Goal: Task Accomplishment & Management: Manage account settings

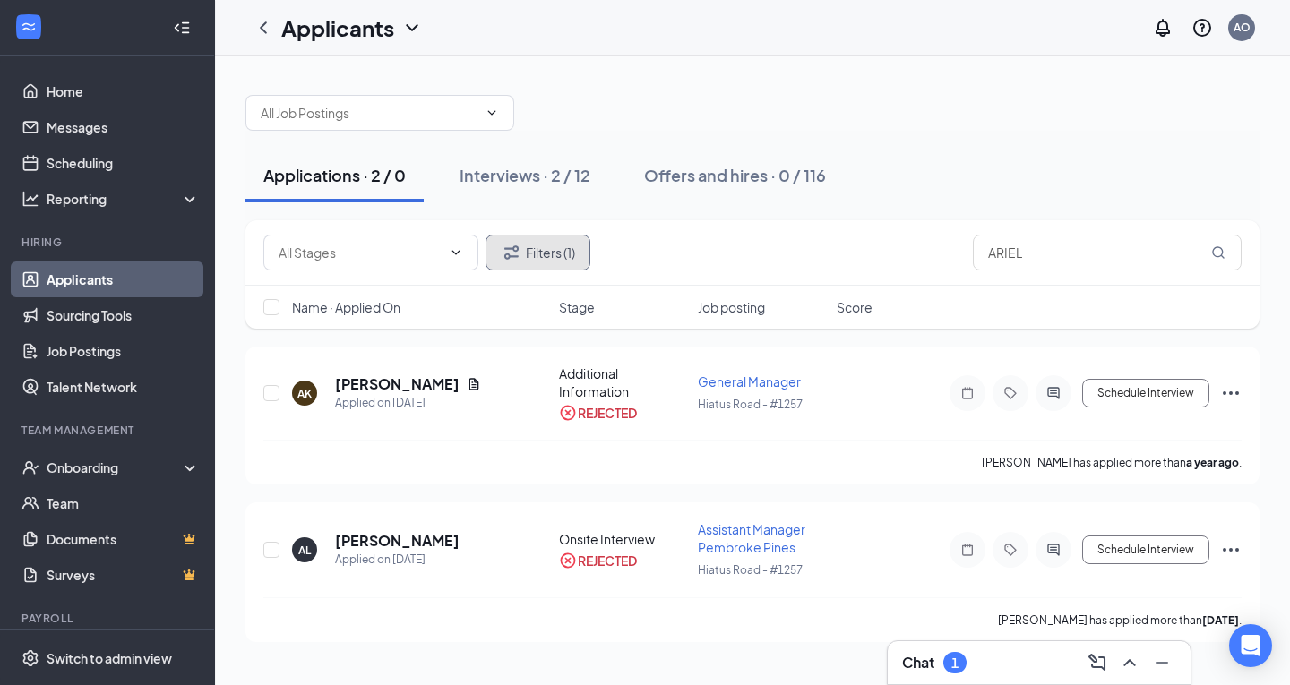
click at [531, 249] on button "Filters (1)" at bounding box center [537, 253] width 105 height 36
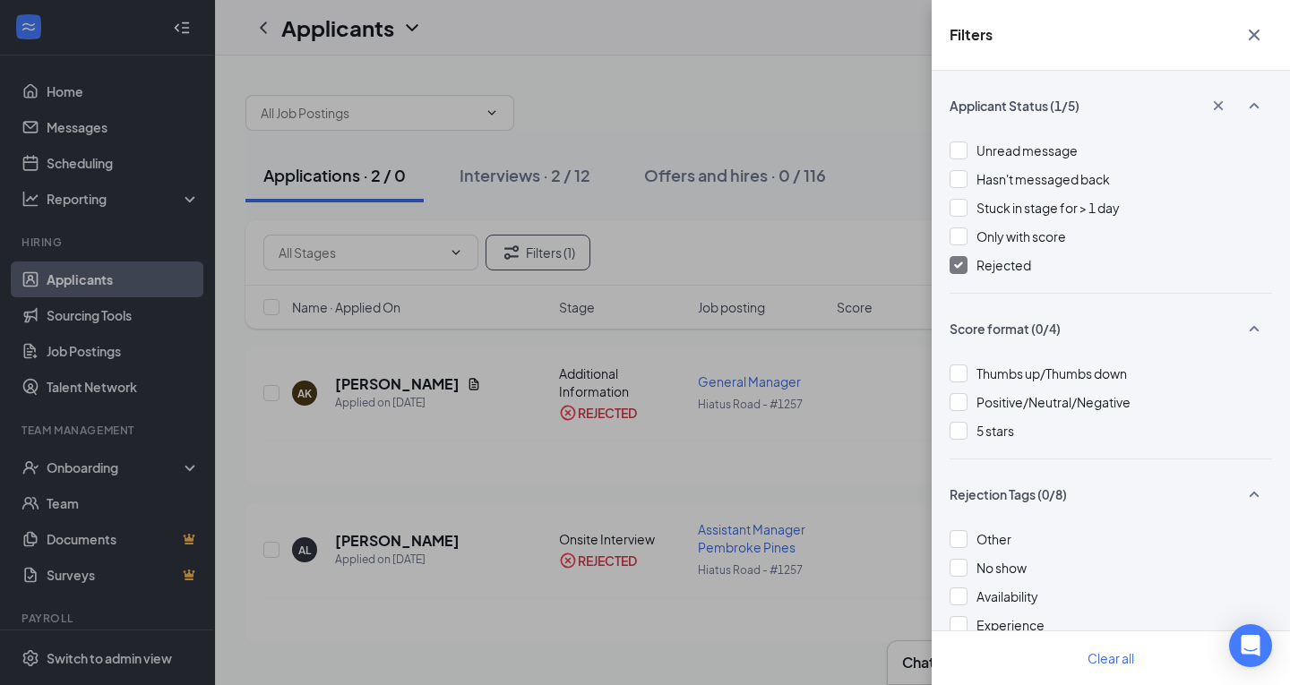
click at [961, 268] on img at bounding box center [958, 264] width 9 height 7
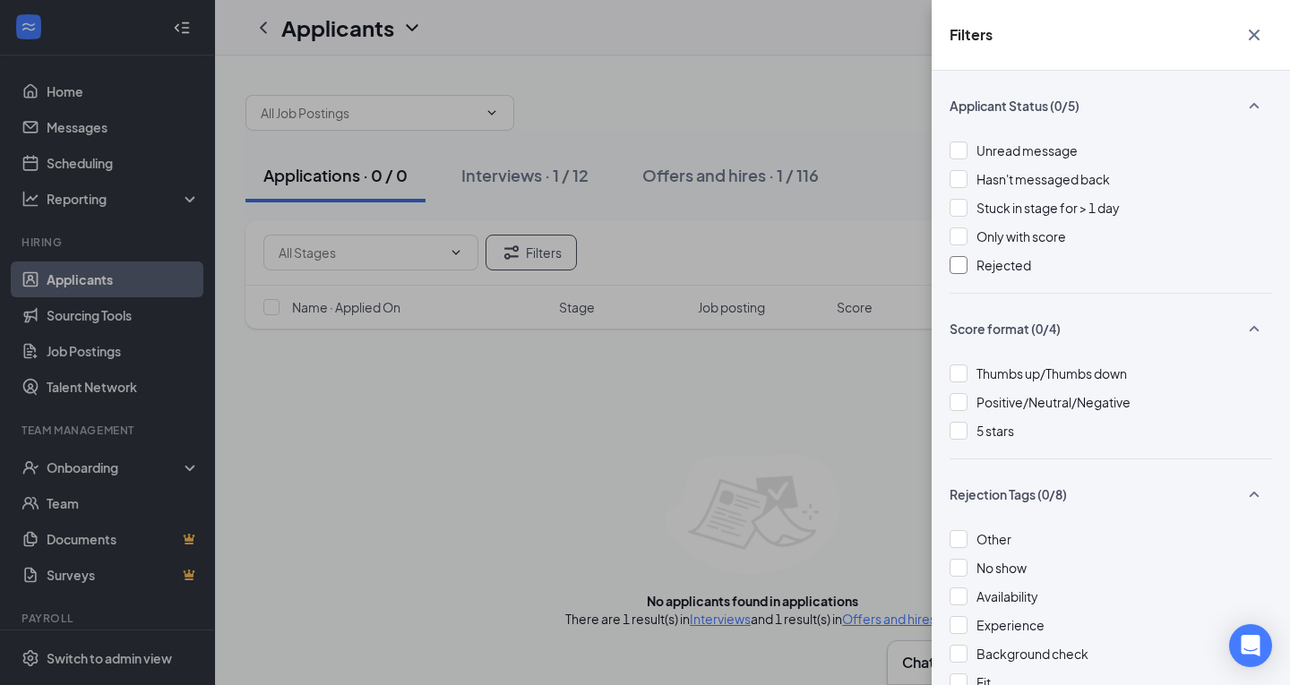
click at [834, 386] on div "Filters Applicant Status (0/5) Unread message Hasn't messaged back Stuck in sta…" at bounding box center [645, 342] width 1290 height 685
click at [1263, 26] on icon "Cross" at bounding box center [1253, 34] width 21 height 21
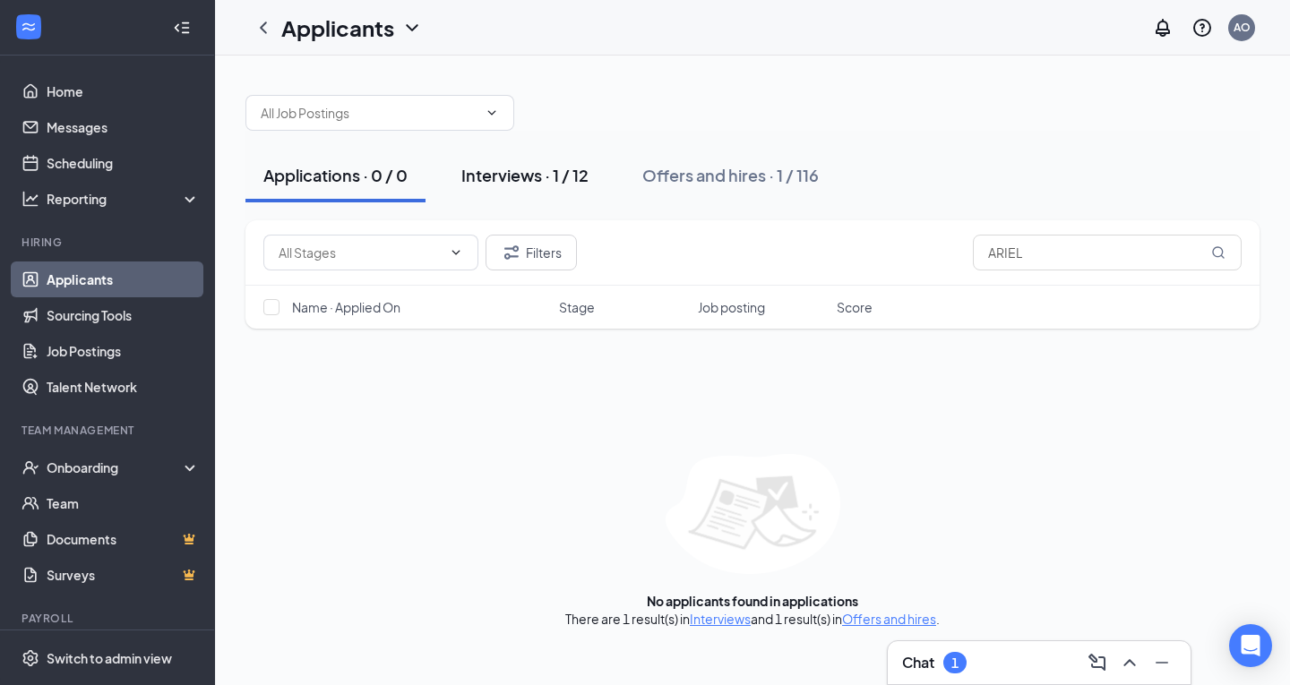
click at [543, 175] on div "Interviews · 1 / 12" at bounding box center [524, 175] width 127 height 22
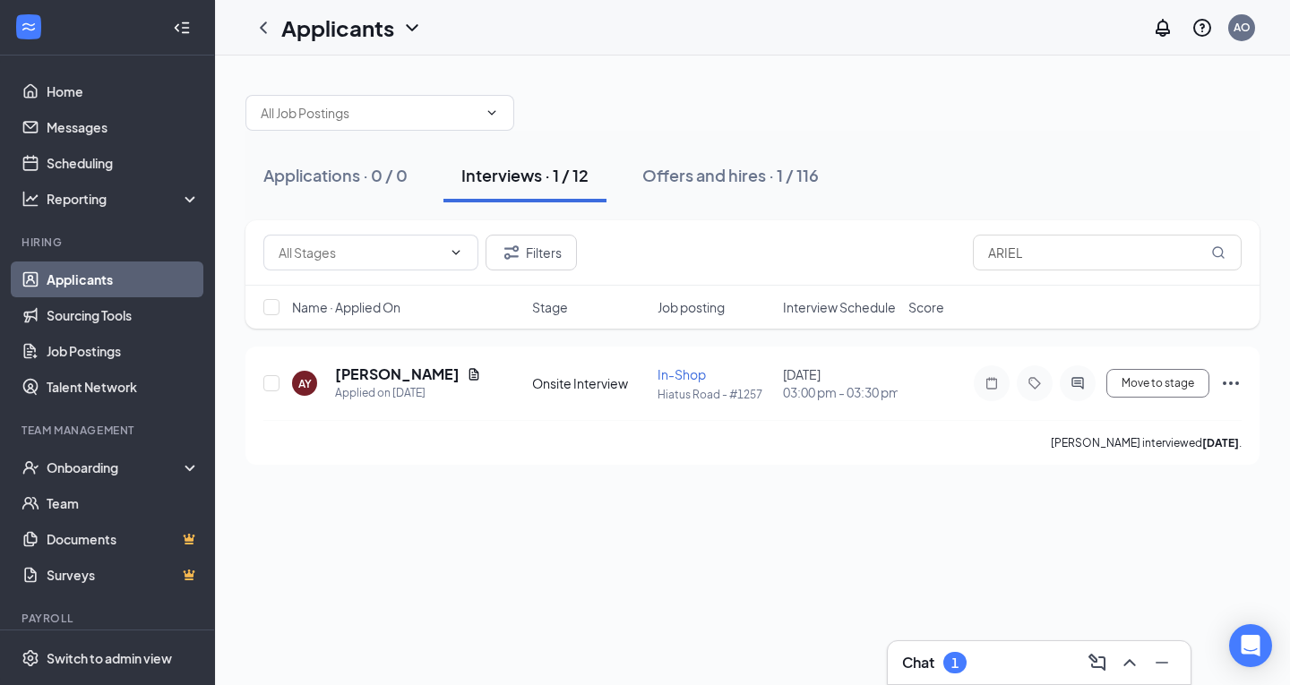
click at [707, 313] on span "Job posting" at bounding box center [690, 307] width 67 height 18
click at [1196, 249] on input "ARIEL" at bounding box center [1107, 253] width 269 height 36
type input "A"
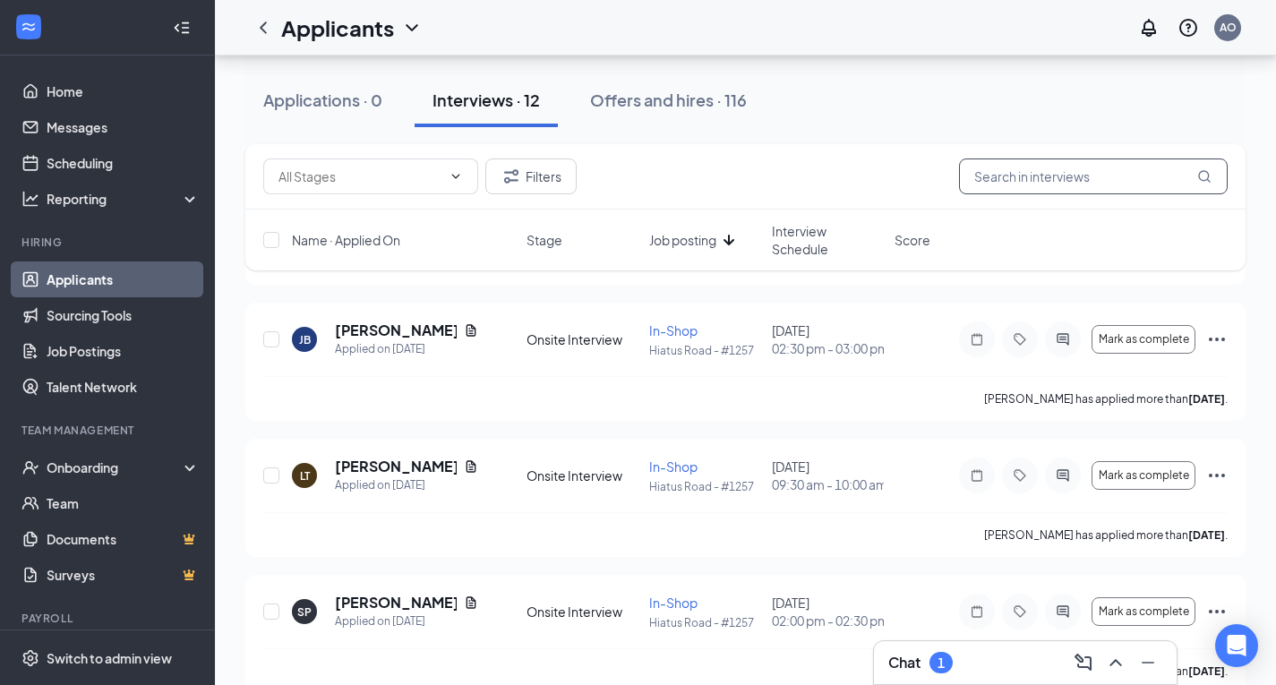
scroll to position [716, 0]
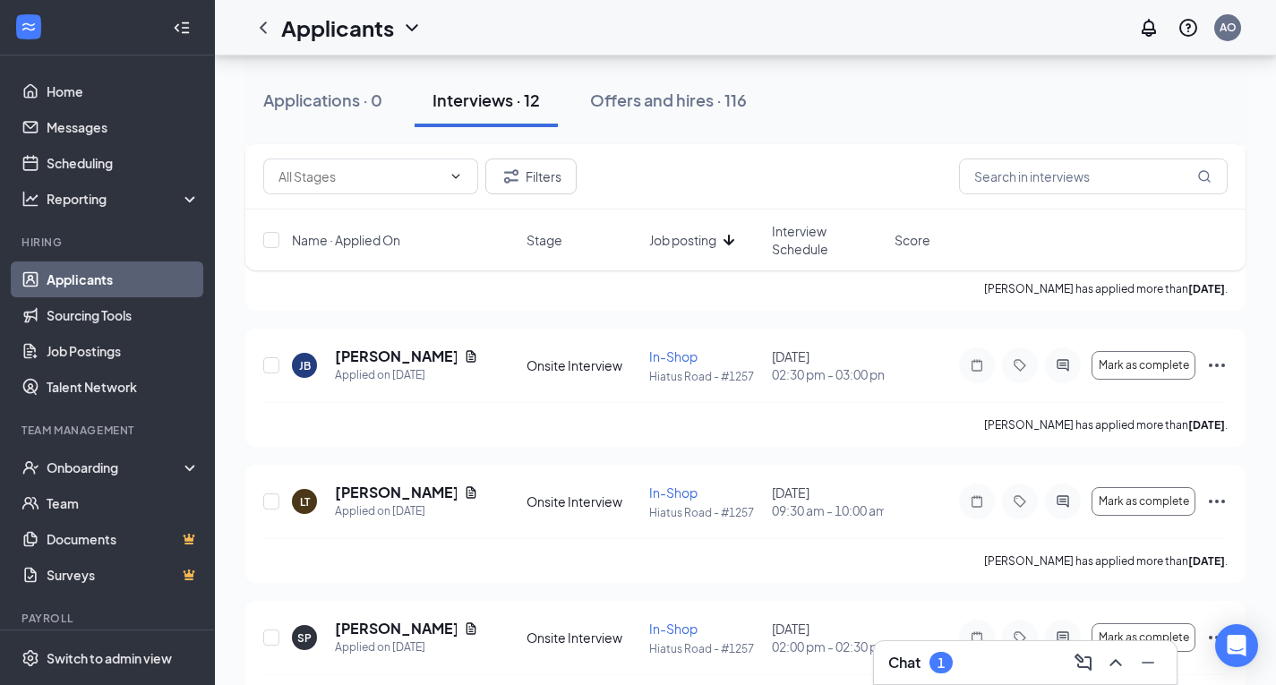
click at [820, 228] on span "Interview Schedule" at bounding box center [828, 240] width 112 height 36
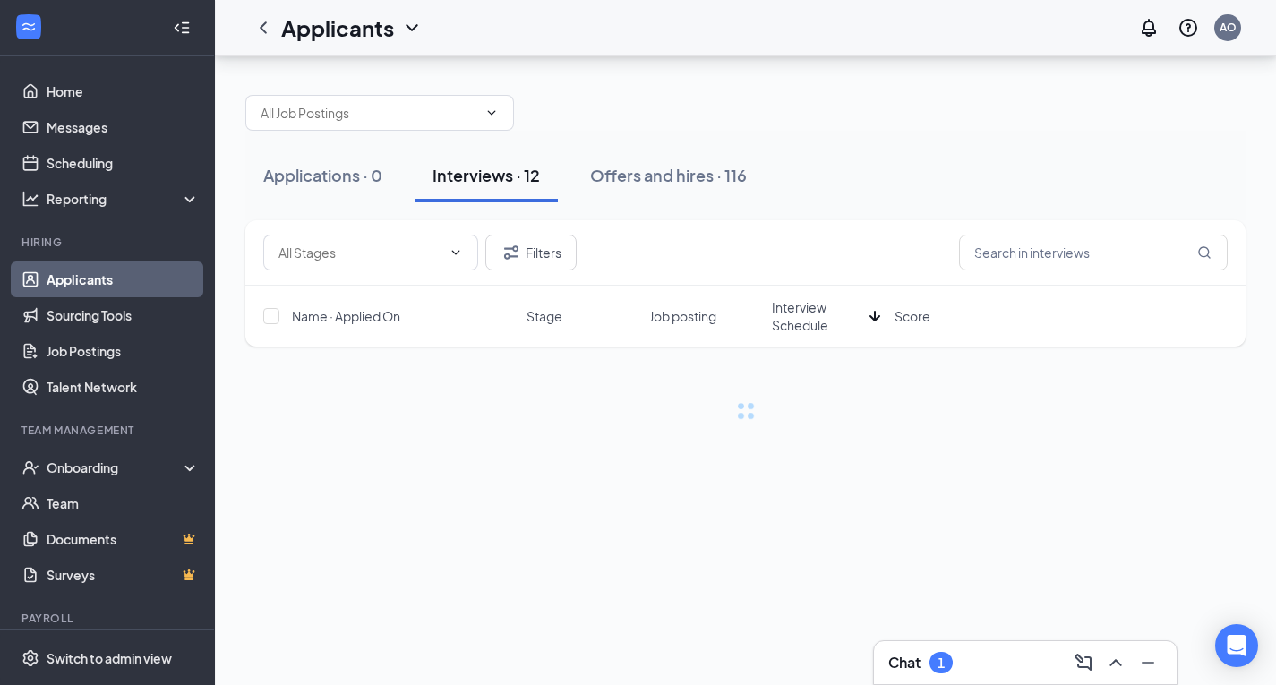
scroll to position [0, 0]
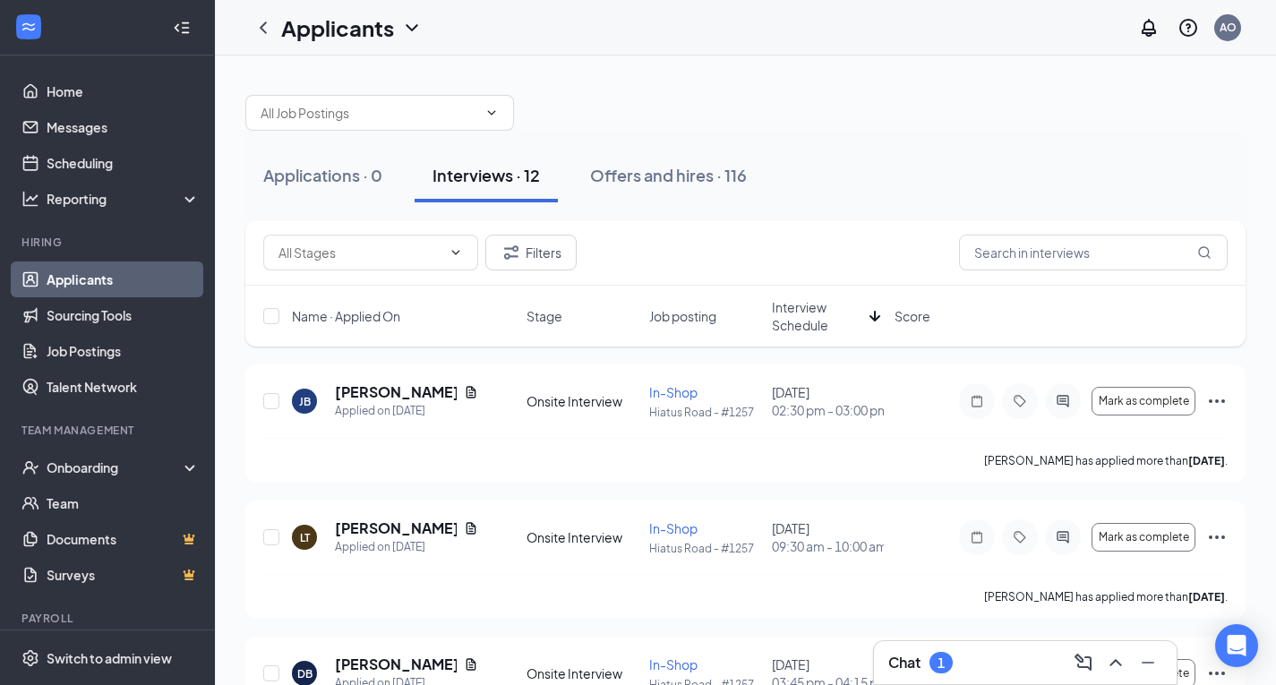
click at [833, 321] on span "Interview Schedule" at bounding box center [817, 316] width 90 height 36
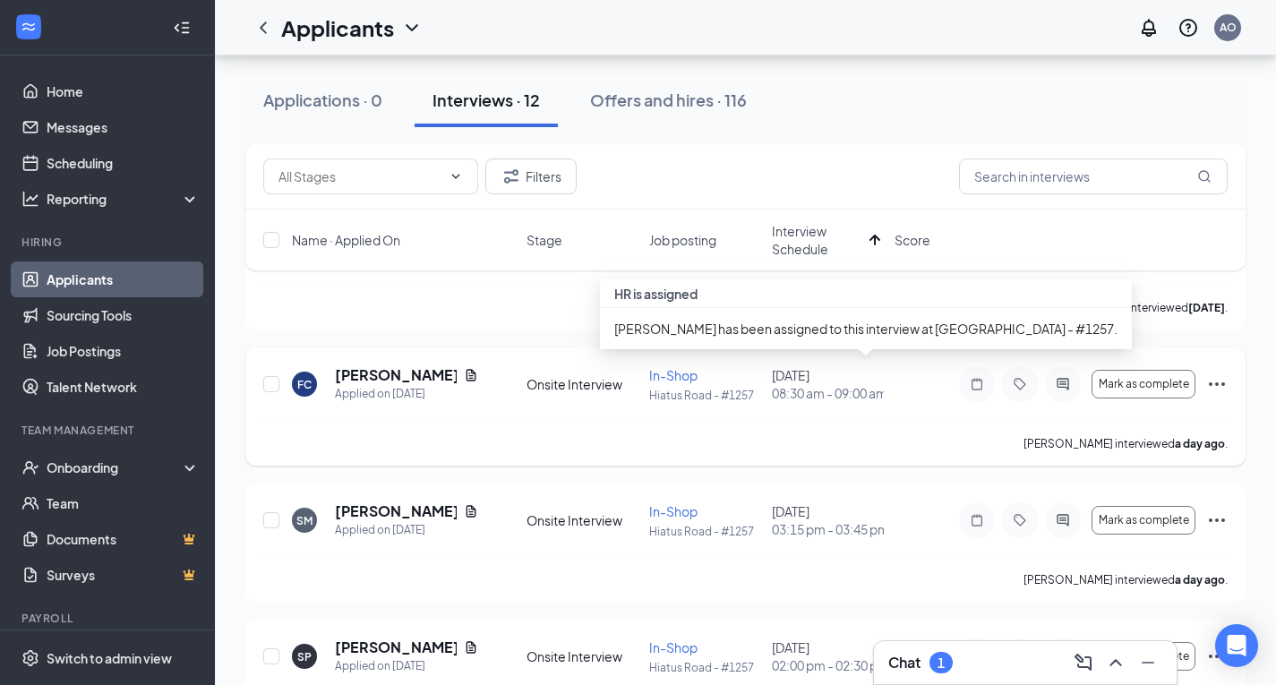
scroll to position [179, 0]
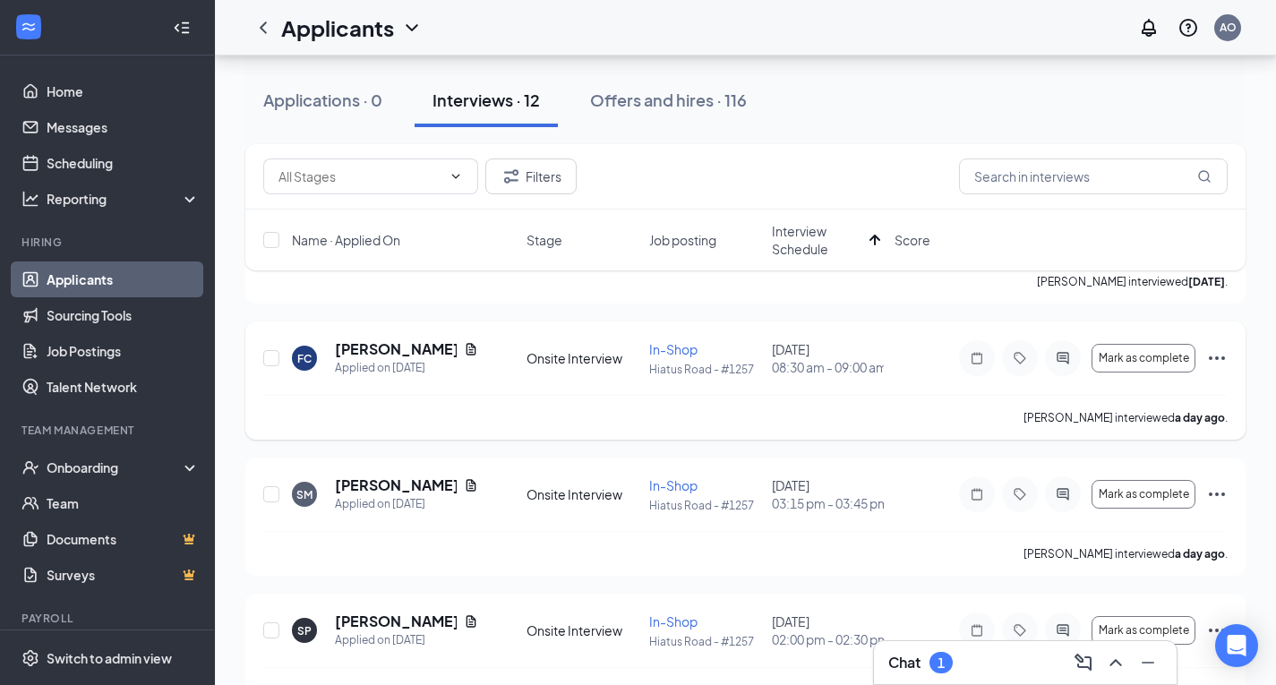
click at [1211, 354] on icon "Ellipses" at bounding box center [1216, 357] width 21 height 21
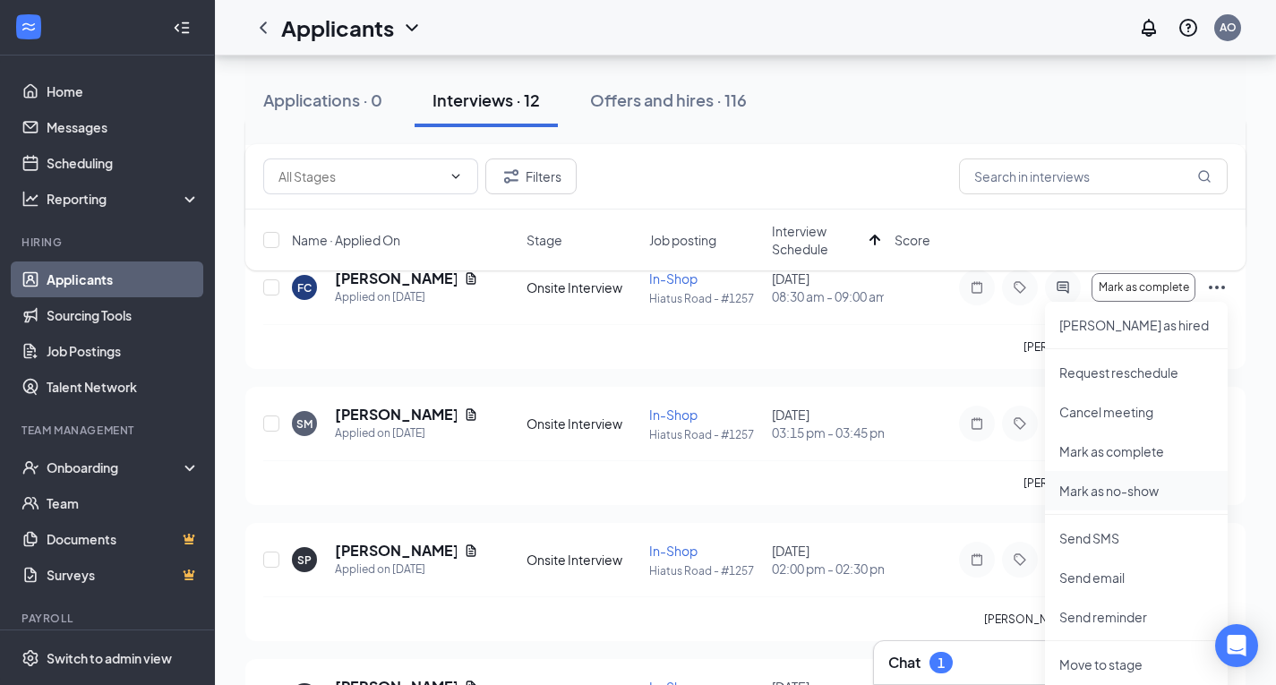
scroll to position [358, 0]
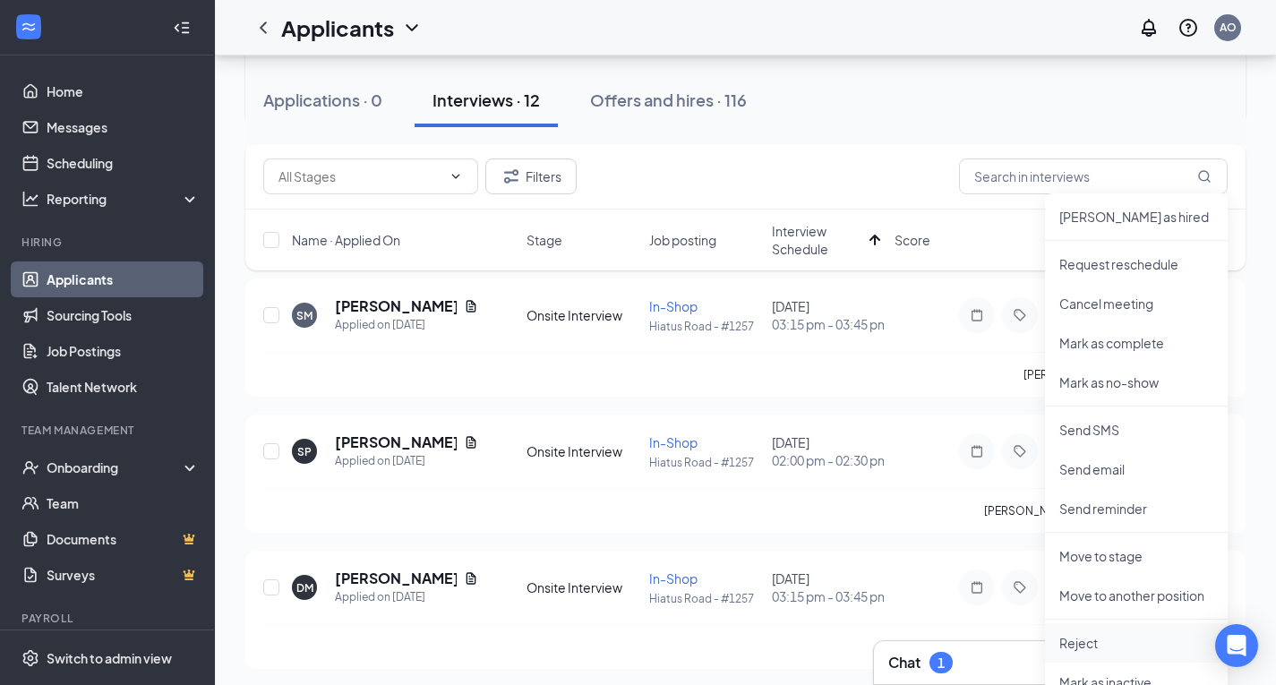
click at [1109, 635] on p "Reject" at bounding box center [1136, 643] width 154 height 18
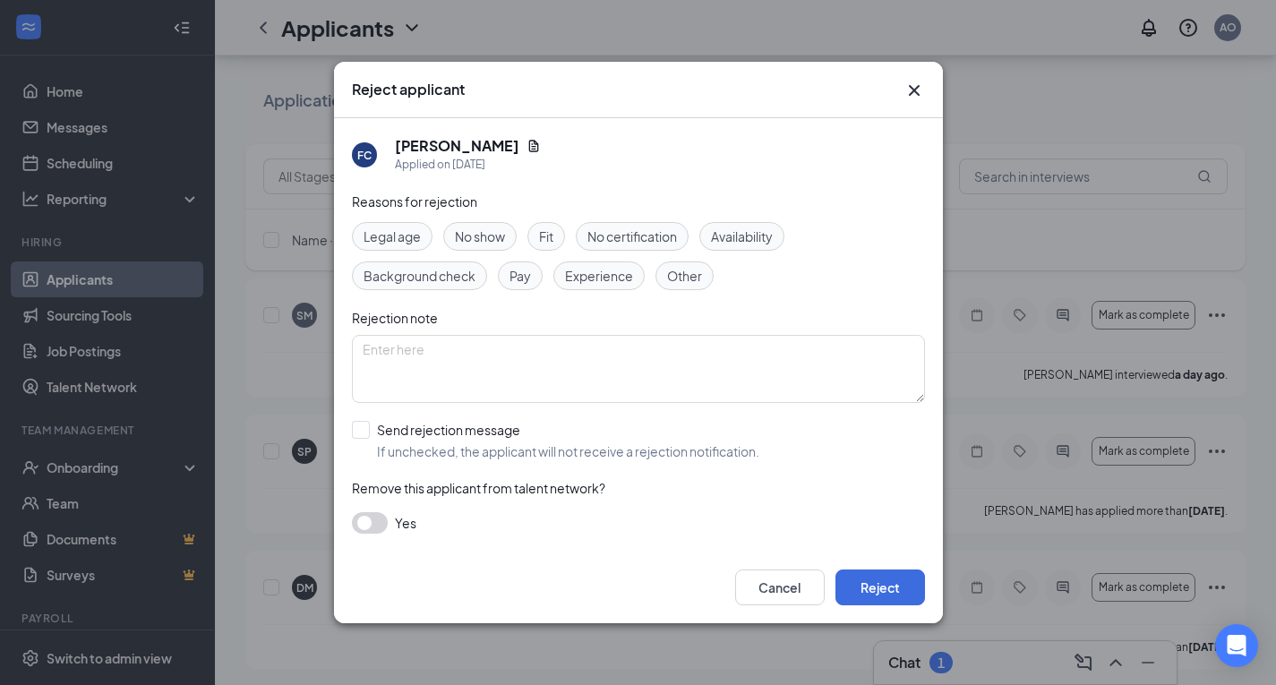
click at [460, 236] on span "No show" at bounding box center [480, 237] width 50 height 20
click at [364, 429] on input "Send rejection message If unchecked, the applicant will not receive a rejection…" at bounding box center [555, 440] width 407 height 39
checkbox input "true"
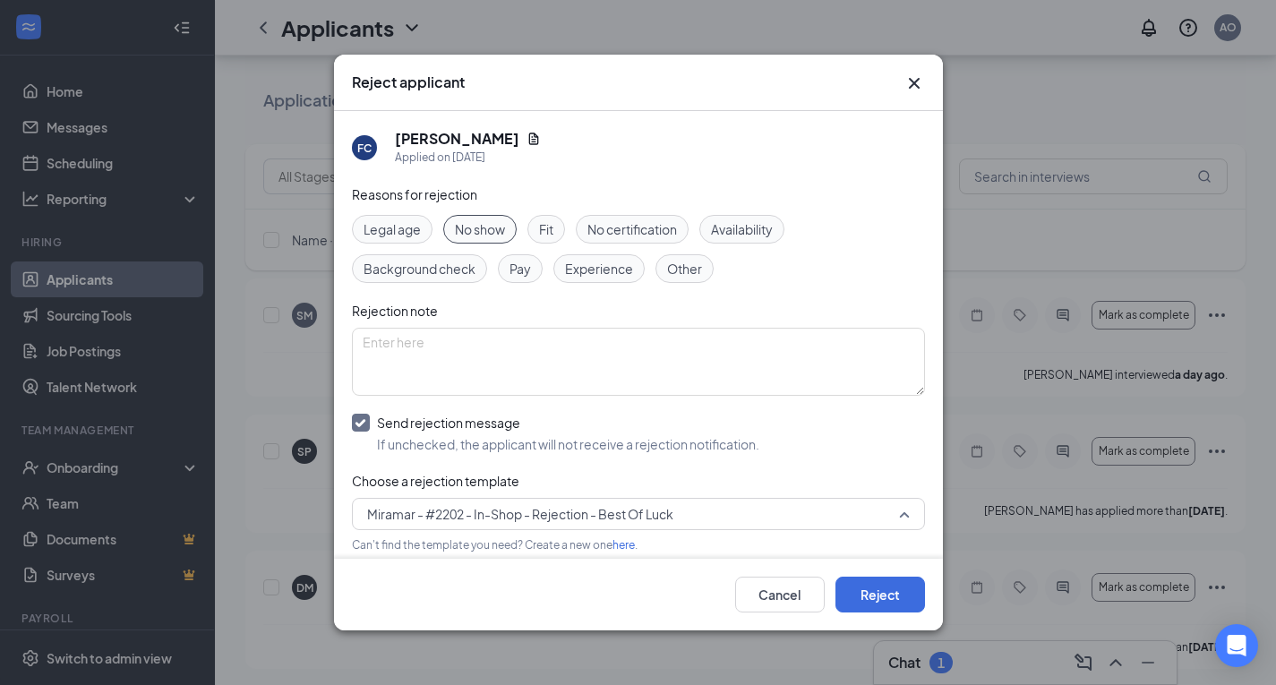
click at [719, 525] on span "Miramar - #2202 - In-Shop - Rejection - Best Of Luck" at bounding box center [630, 514] width 527 height 27
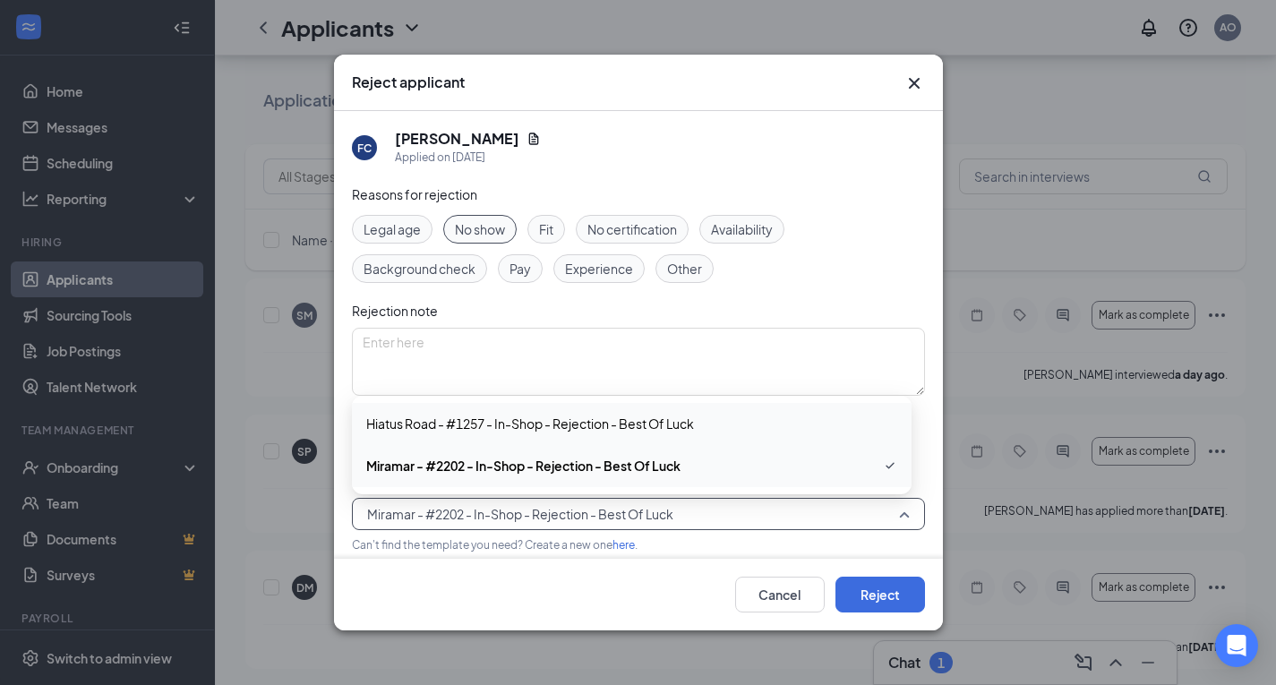
click at [708, 425] on span "Hiatus Road - #1257 - In-Shop - Rejection - Best Of Luck" at bounding box center [631, 424] width 531 height 20
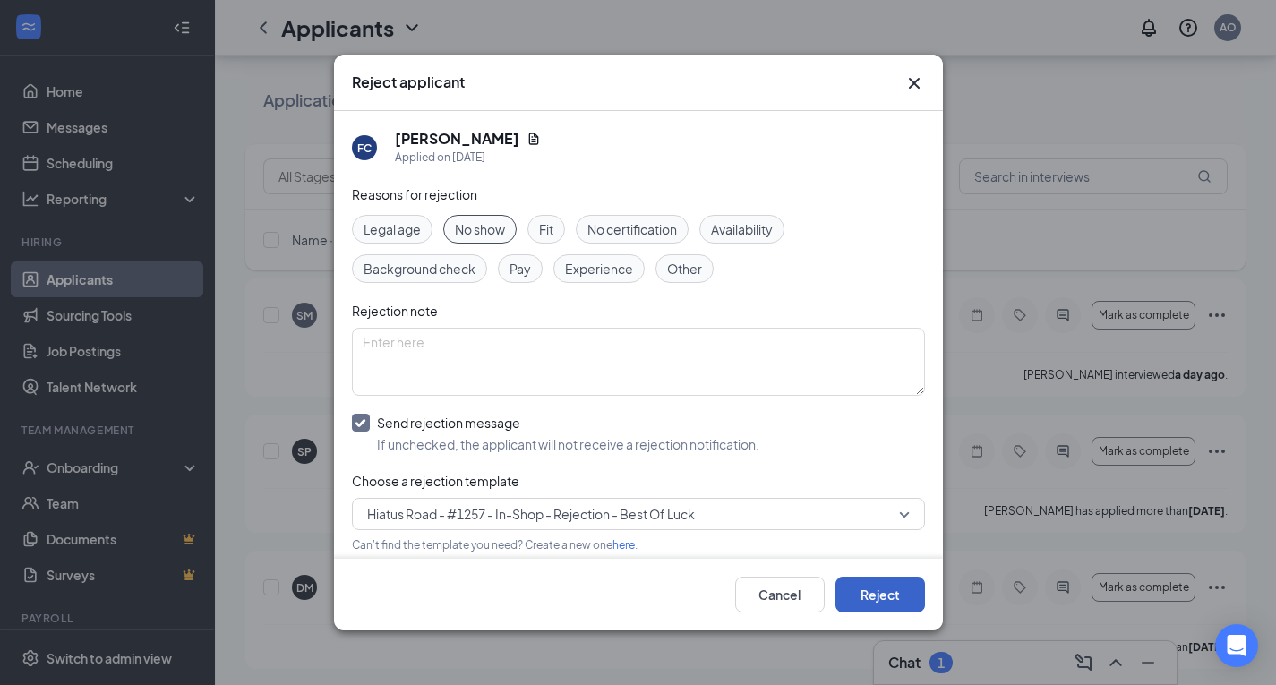
click at [864, 608] on button "Reject" at bounding box center [881, 595] width 90 height 36
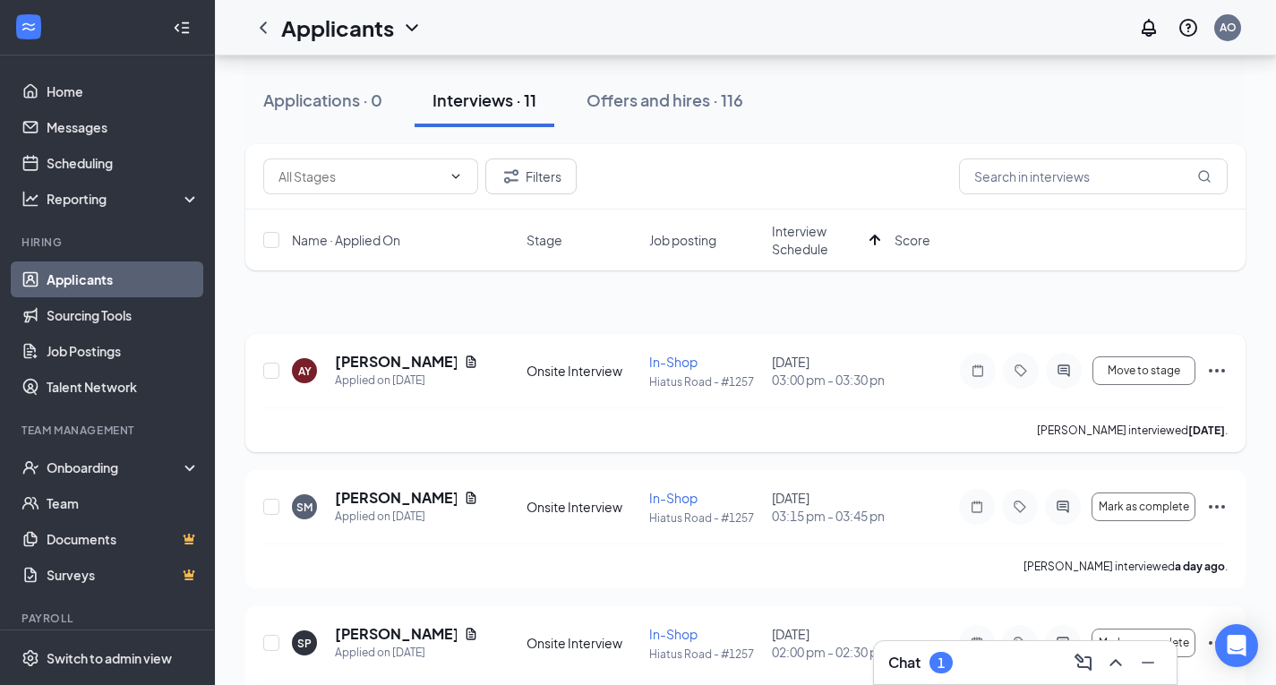
scroll to position [0, 0]
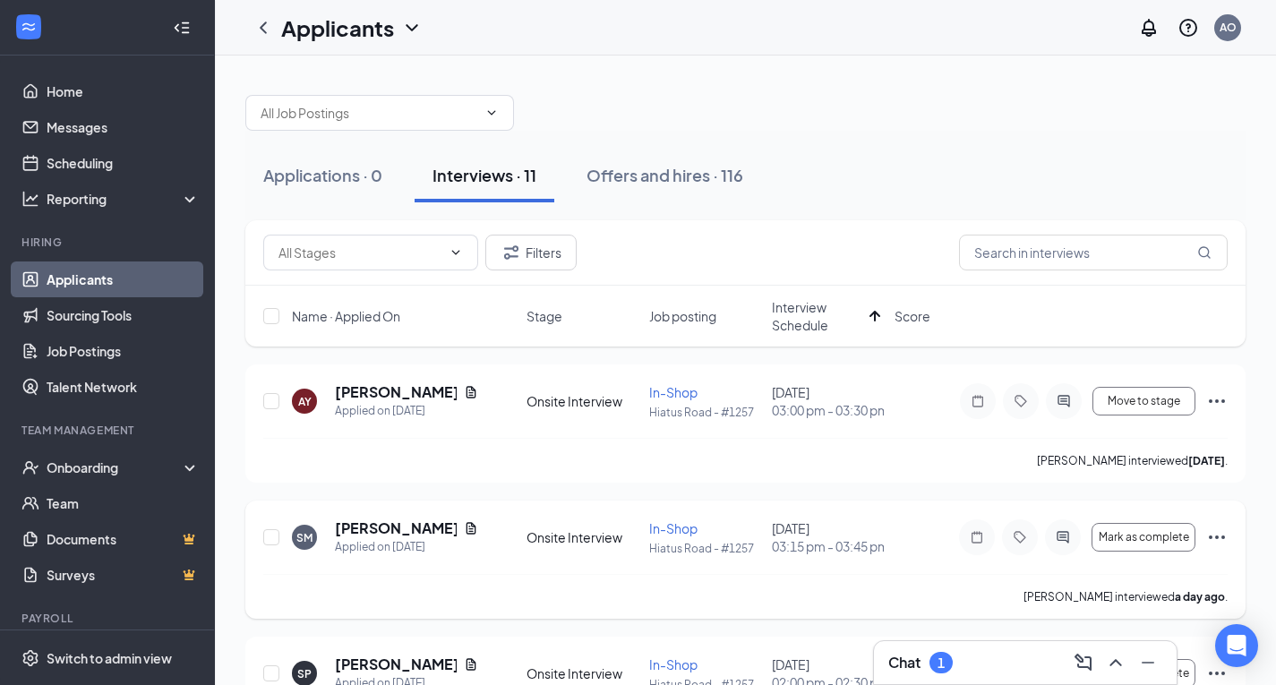
click at [1216, 538] on icon "Ellipses" at bounding box center [1216, 537] width 21 height 21
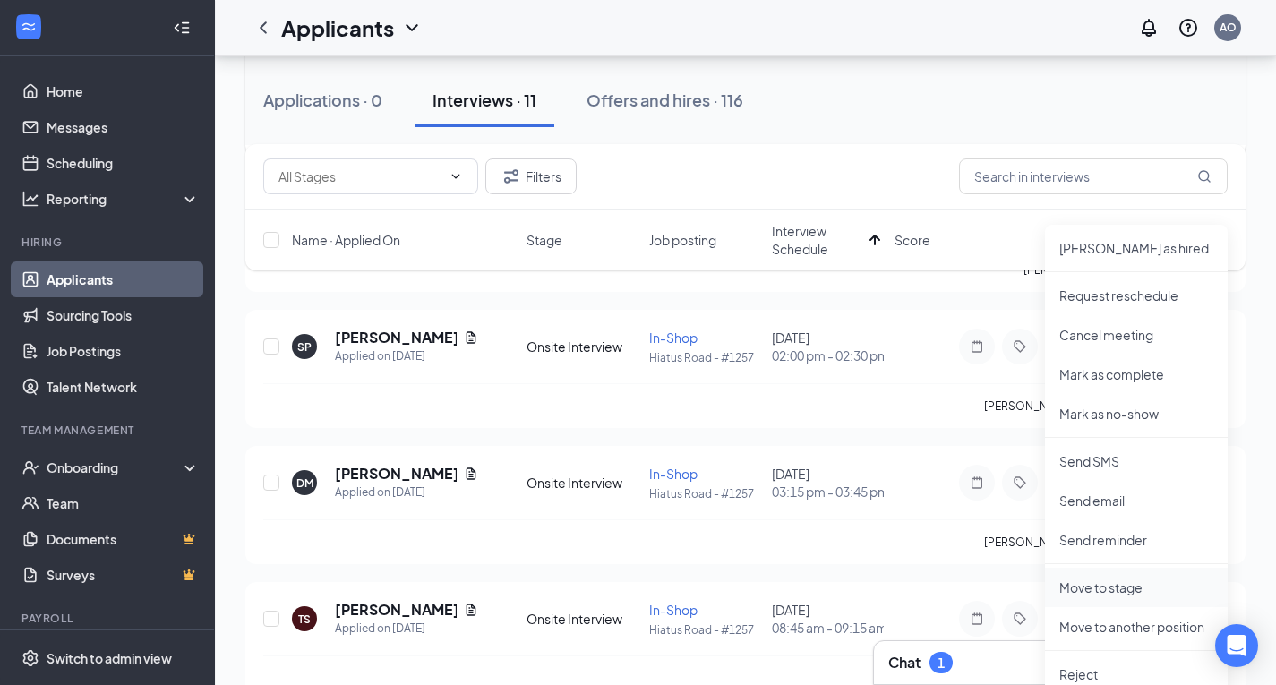
scroll to position [358, 0]
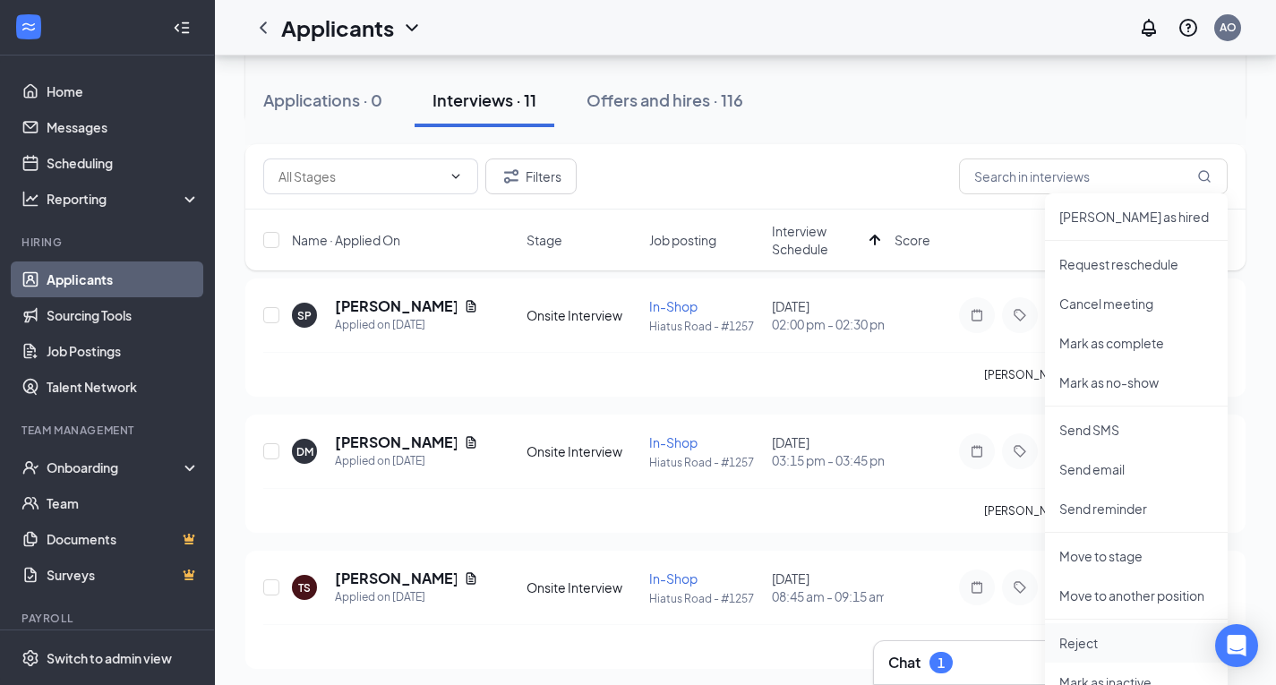
click at [1084, 637] on p "Reject" at bounding box center [1136, 643] width 154 height 18
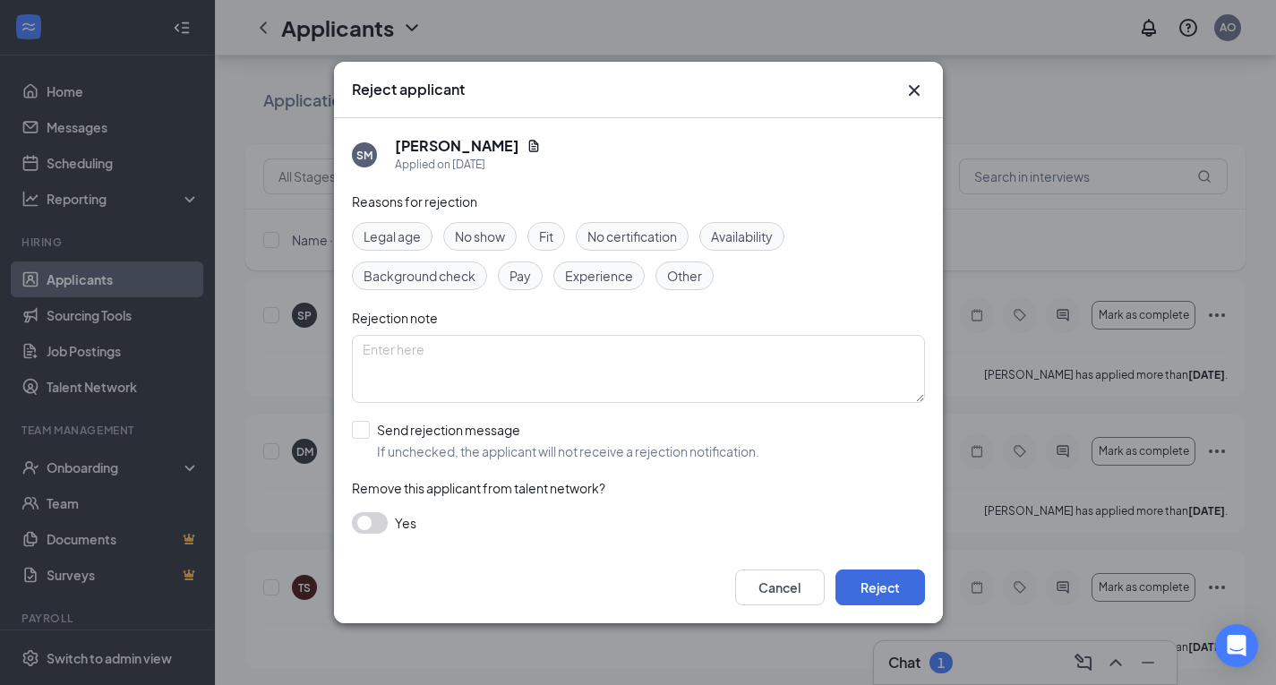
click at [474, 237] on span "No show" at bounding box center [480, 237] width 50 height 20
click at [365, 430] on input "Send rejection message If unchecked, the applicant will not receive a rejection…" at bounding box center [555, 440] width 407 height 39
checkbox input "true"
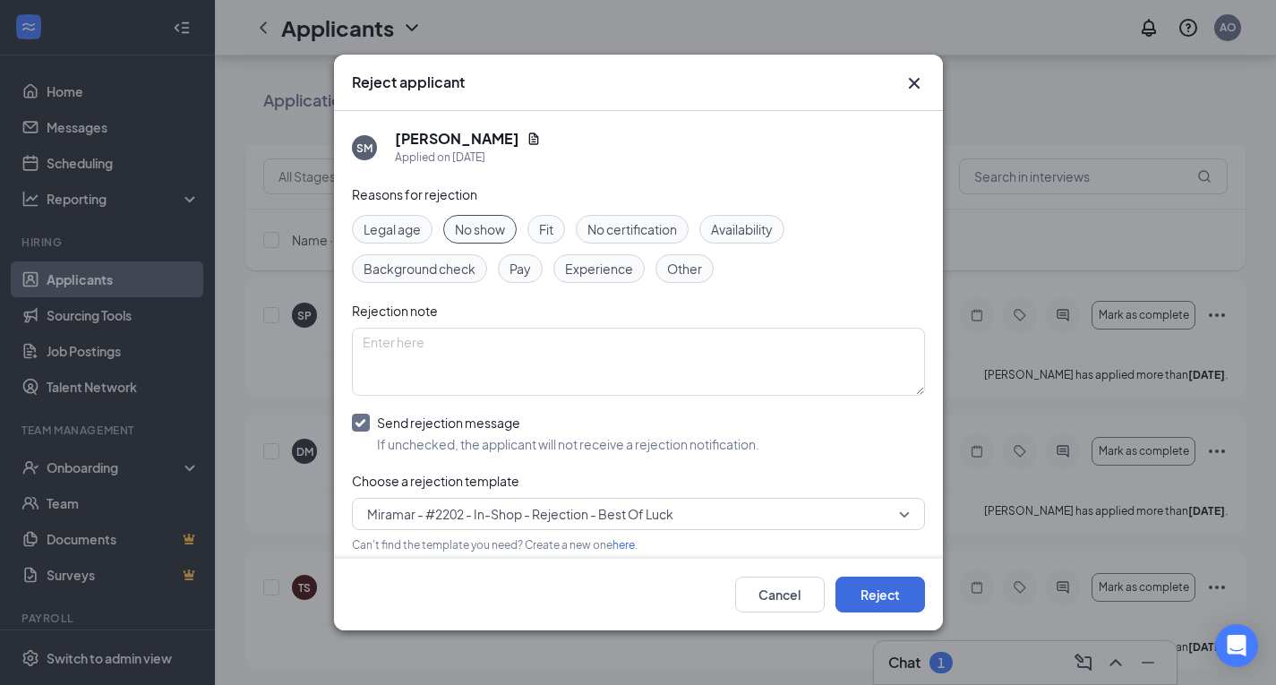
click at [673, 505] on span "Miramar - #2202 - In-Shop - Rejection - Best Of Luck" at bounding box center [520, 514] width 306 height 27
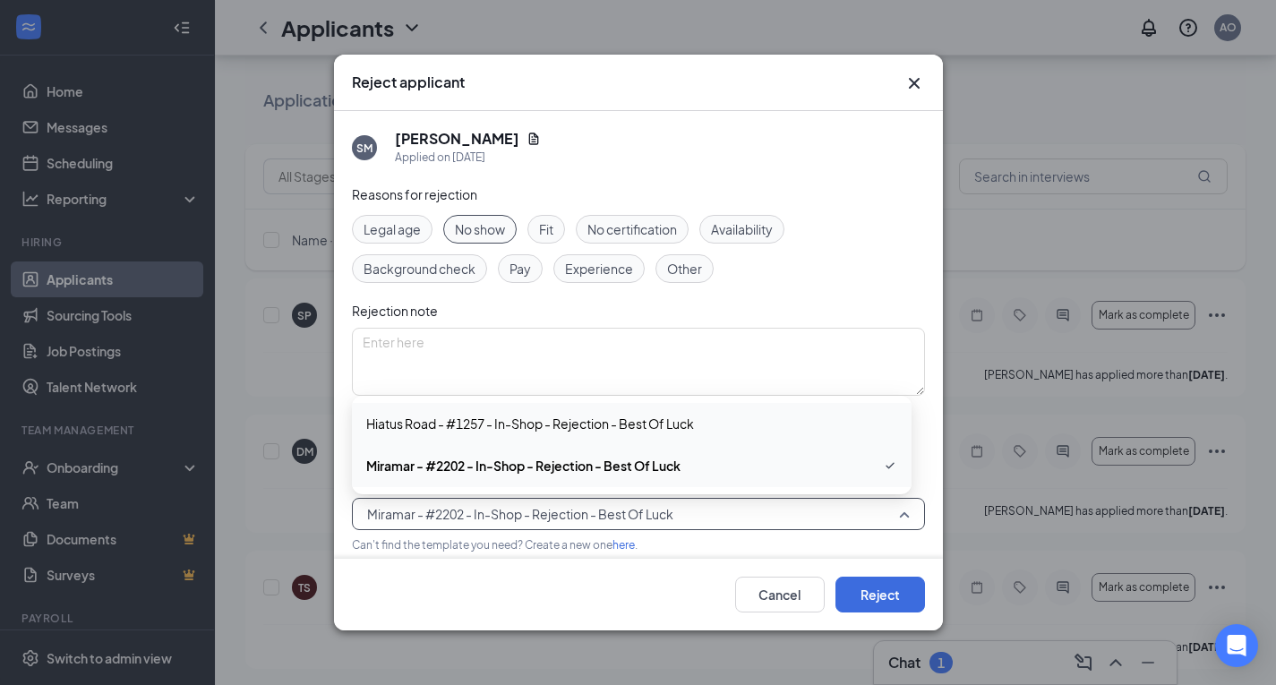
click at [670, 428] on span "Hiatus Road - #1257 - In-Shop - Rejection - Best Of Luck" at bounding box center [530, 424] width 328 height 20
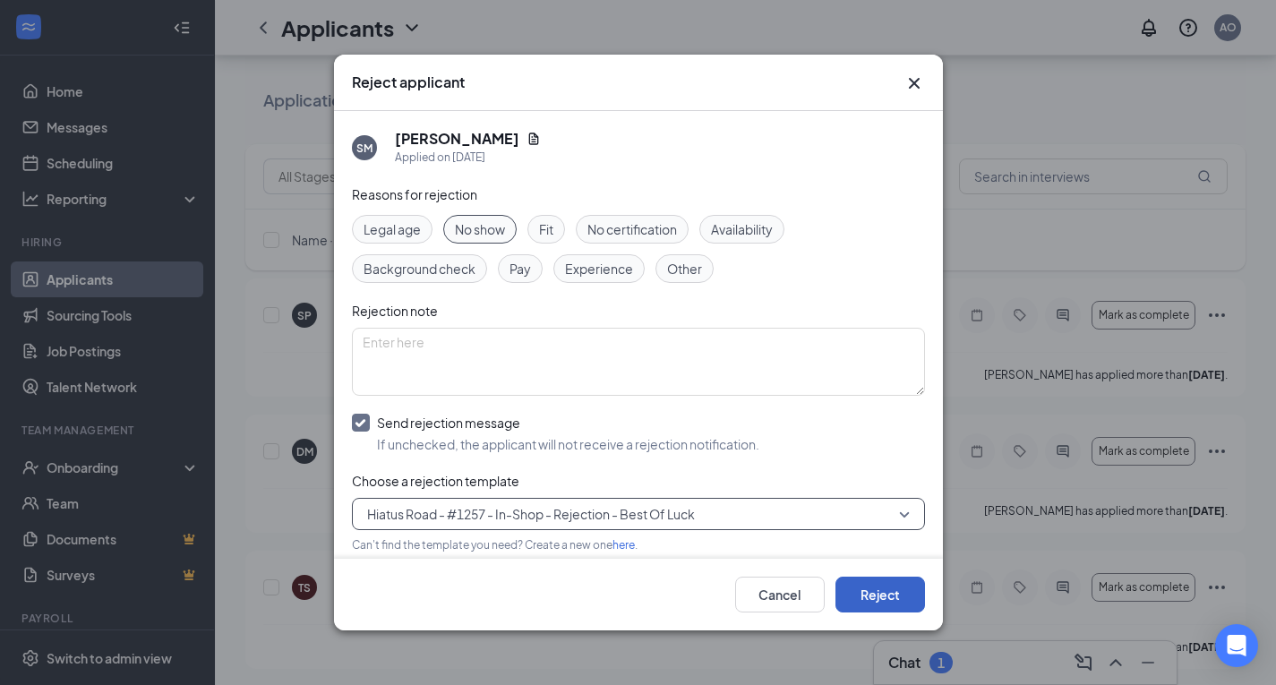
click at [887, 601] on button "Reject" at bounding box center [881, 595] width 90 height 36
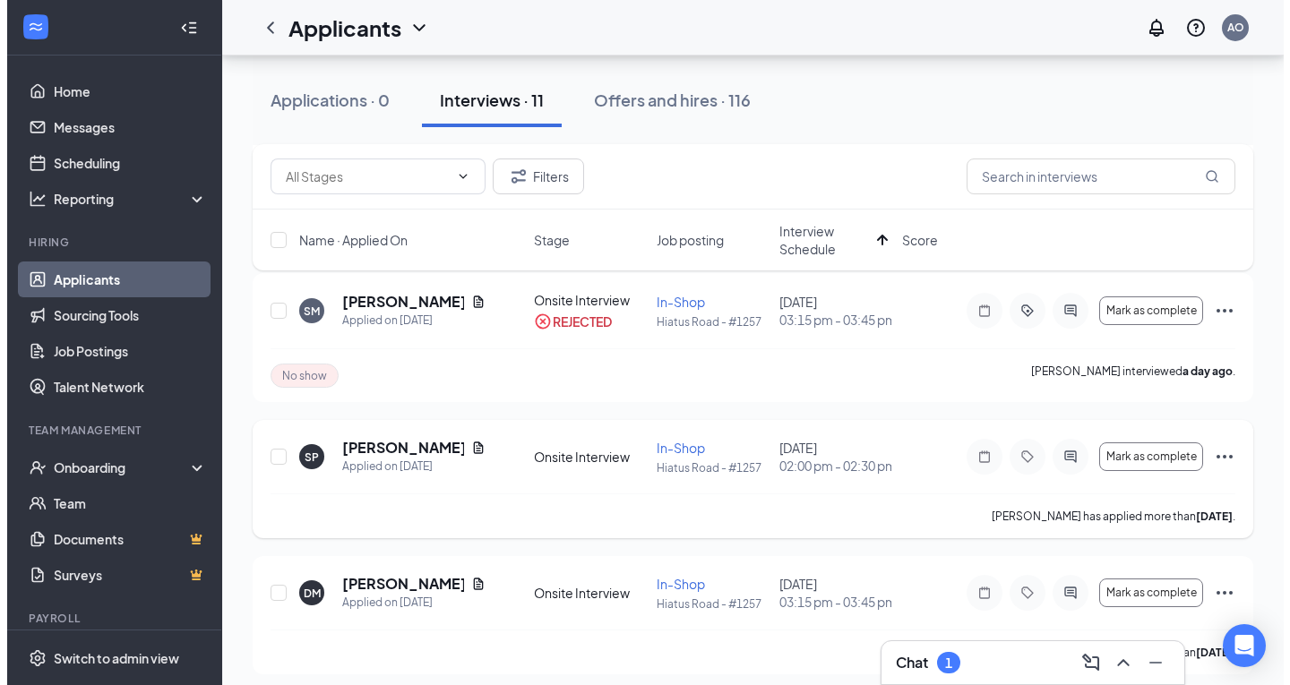
scroll to position [269, 0]
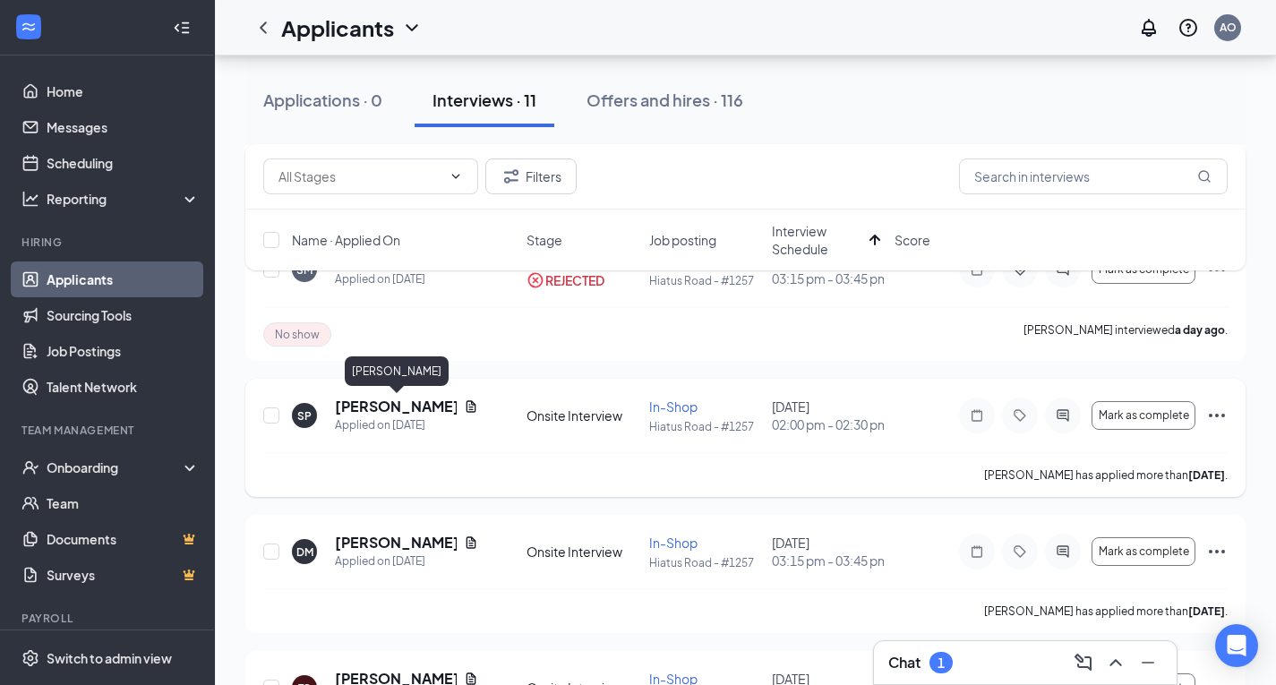
click at [395, 413] on h5 "[PERSON_NAME]" at bounding box center [396, 407] width 122 height 20
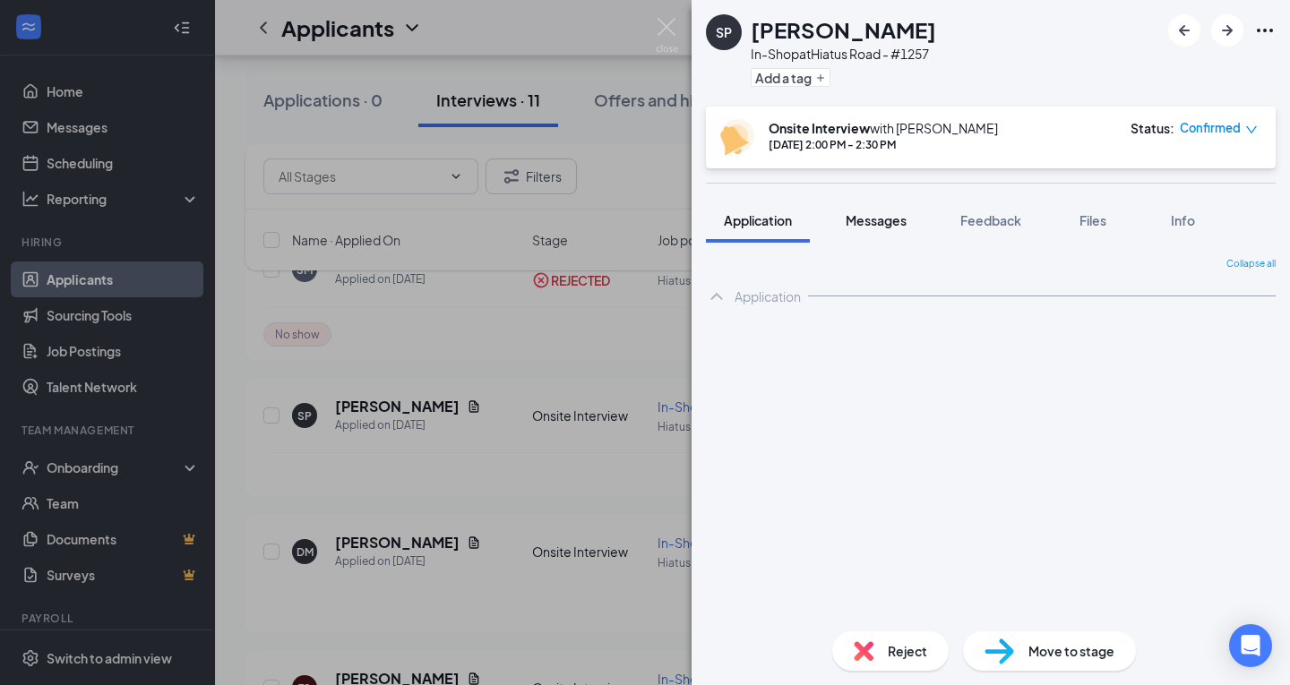
click at [861, 225] on span "Messages" at bounding box center [875, 220] width 61 height 16
click at [726, 294] on icon "ChevronUp" at bounding box center [716, 296] width 21 height 21
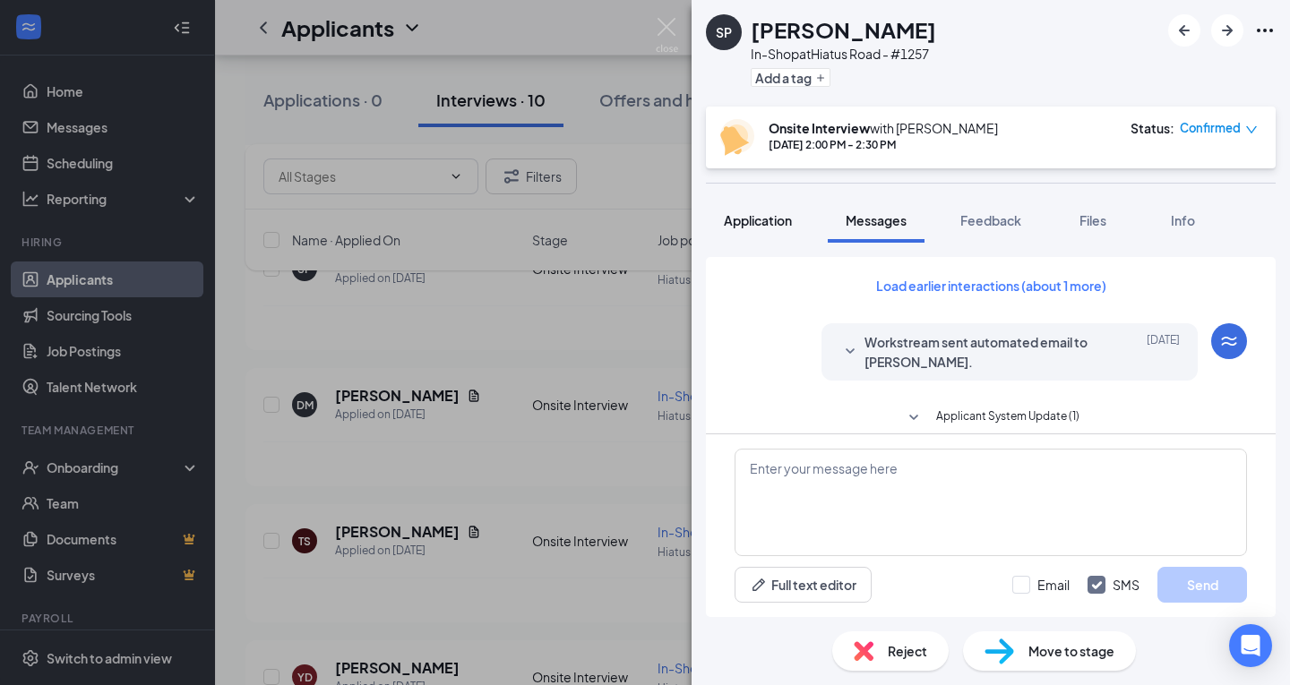
click at [766, 223] on span "Application" at bounding box center [758, 220] width 68 height 16
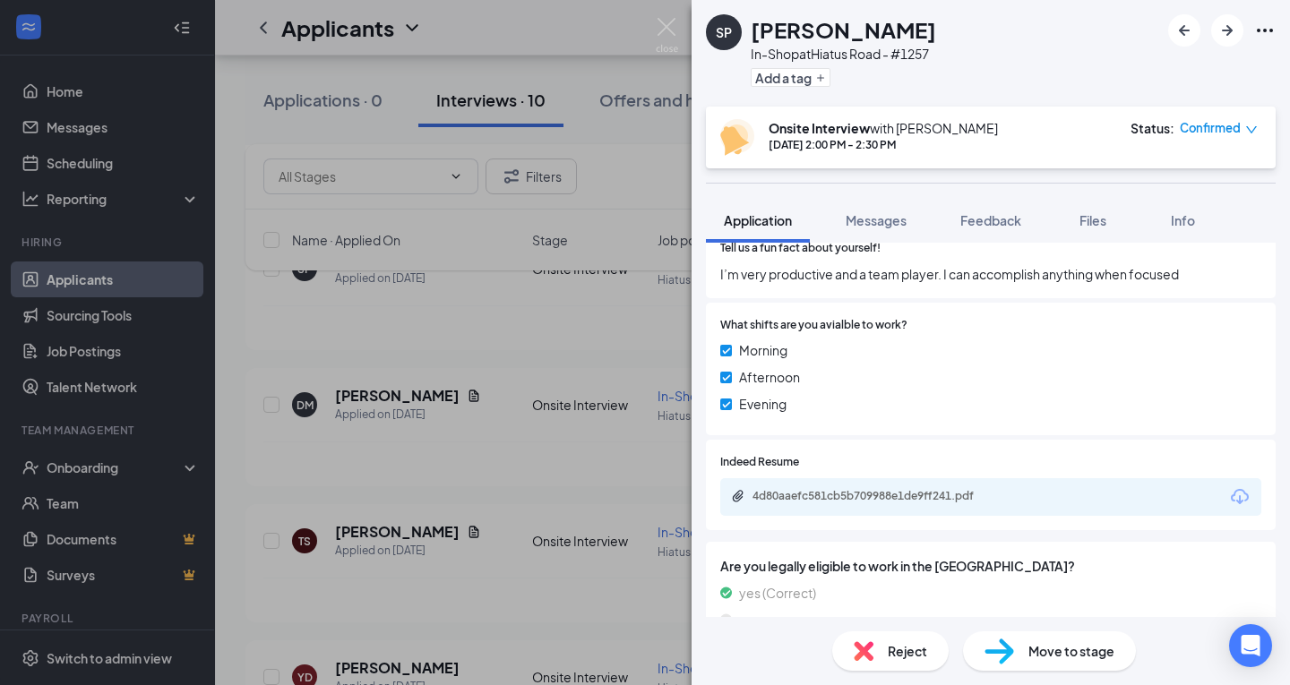
scroll to position [813, 0]
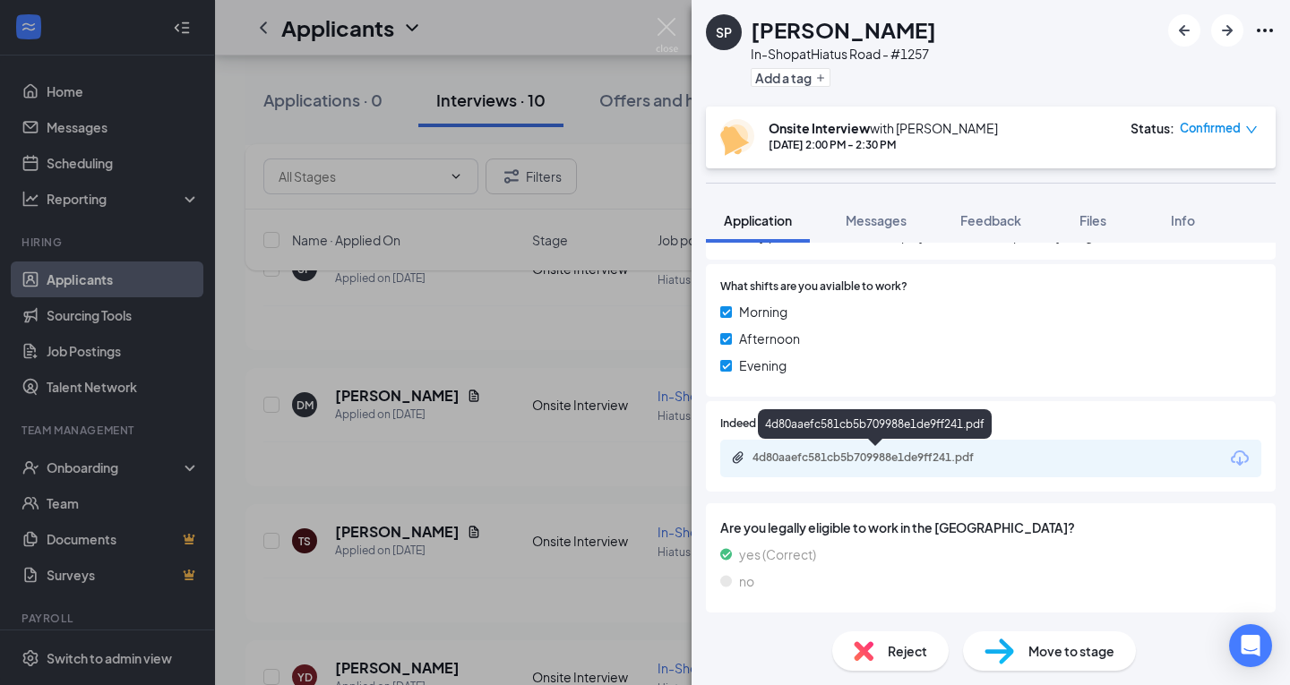
drag, startPoint x: 897, startPoint y: 458, endPoint x: 939, endPoint y: 456, distance: 42.1
click at [897, 458] on div "4d80aaefc581cb5b709988e1de9ff241.pdf" at bounding box center [877, 457] width 251 height 14
click at [889, 646] on span "Reject" at bounding box center [906, 651] width 39 height 20
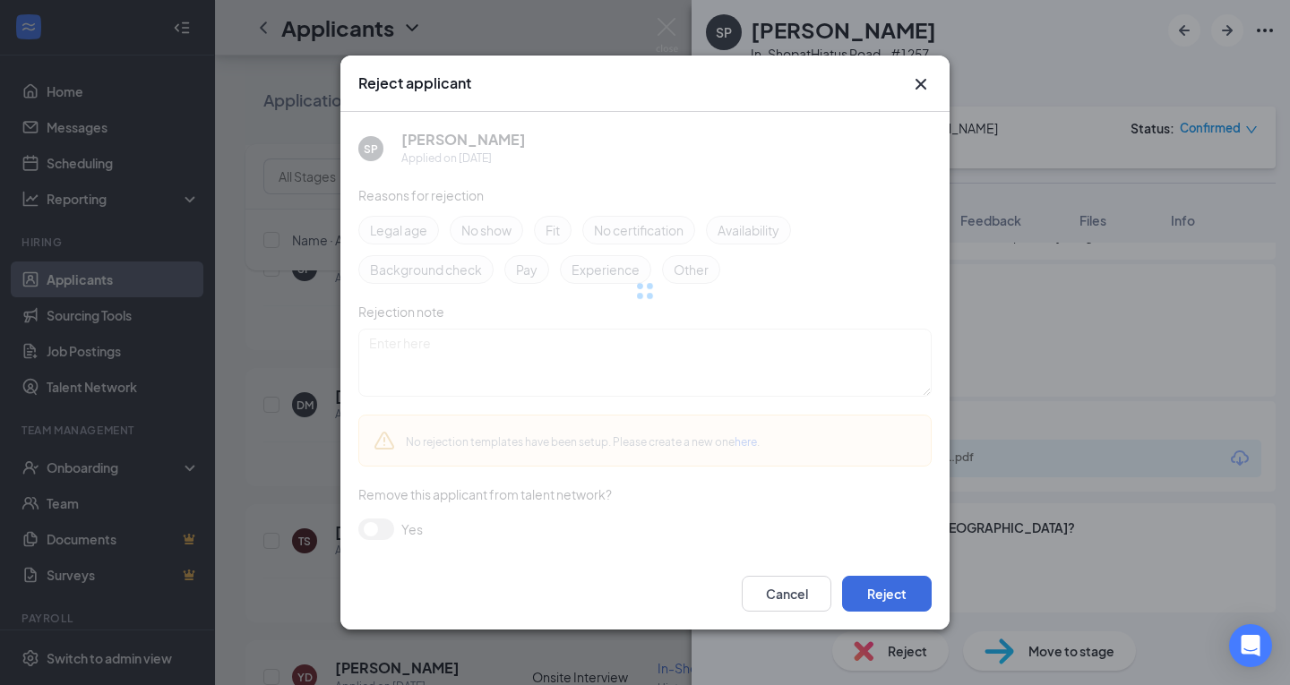
scroll to position [807, 0]
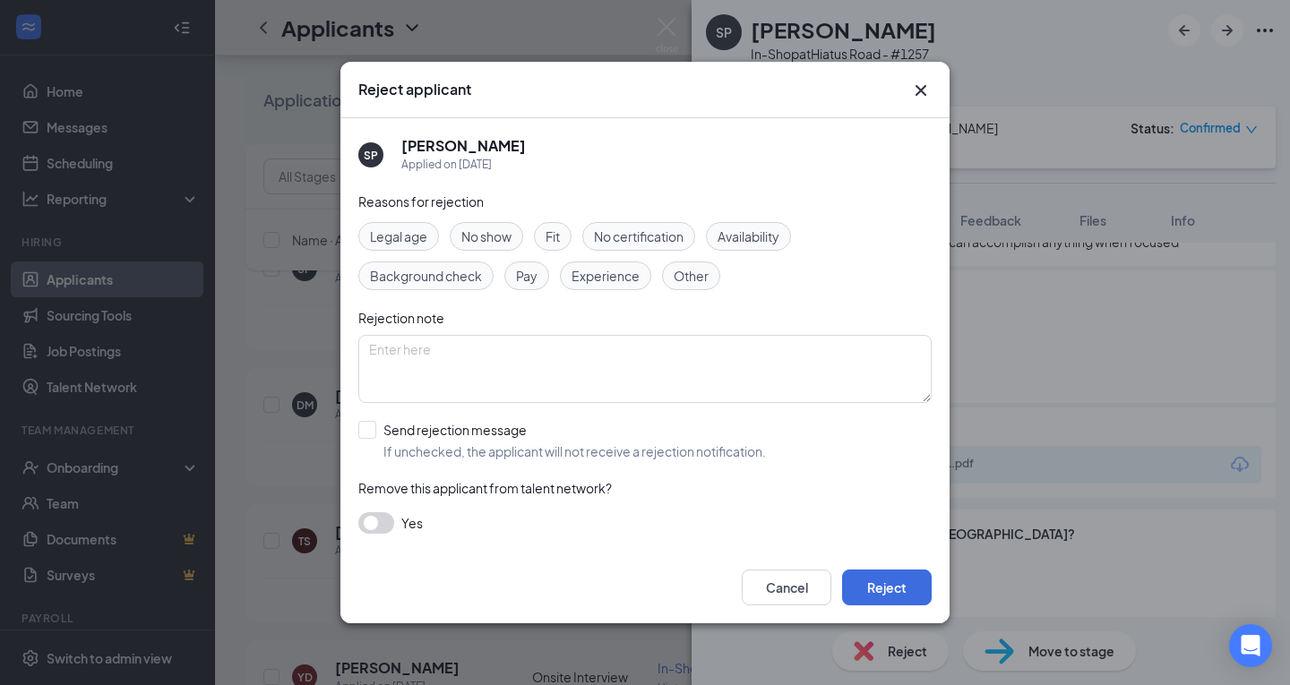
click at [919, 89] on icon "Cross" at bounding box center [920, 90] width 11 height 11
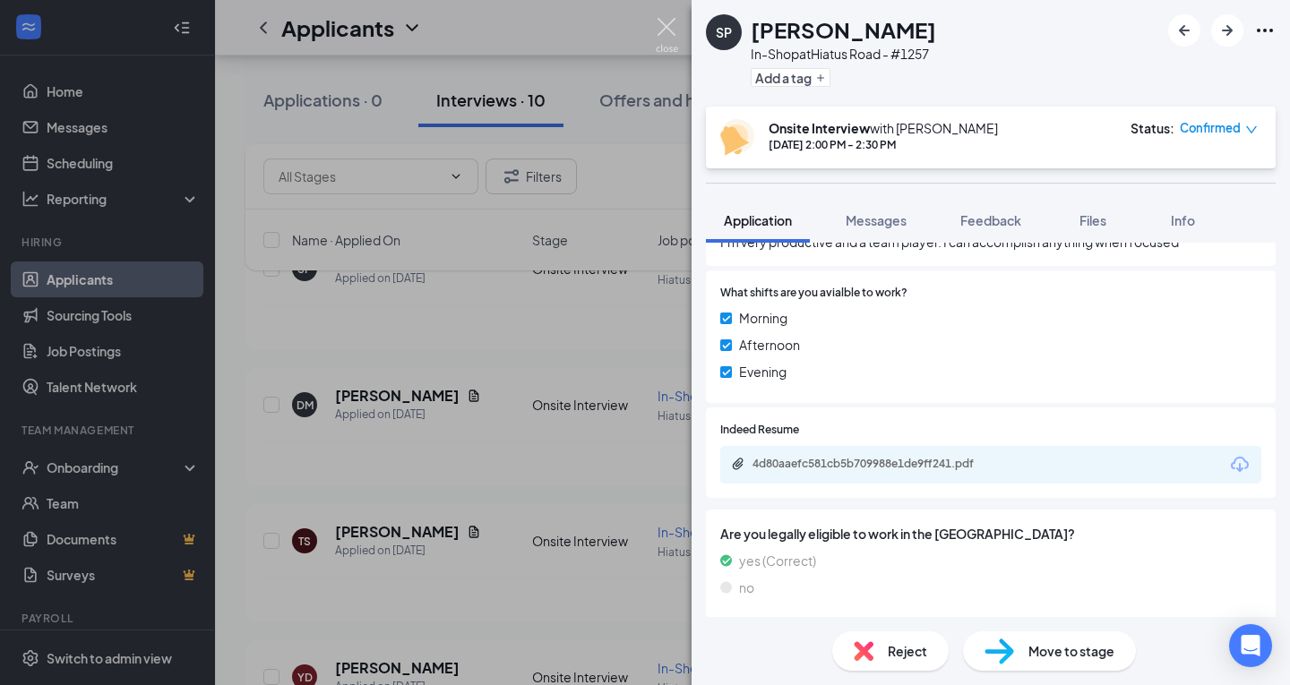
click at [658, 35] on img at bounding box center [667, 35] width 22 height 35
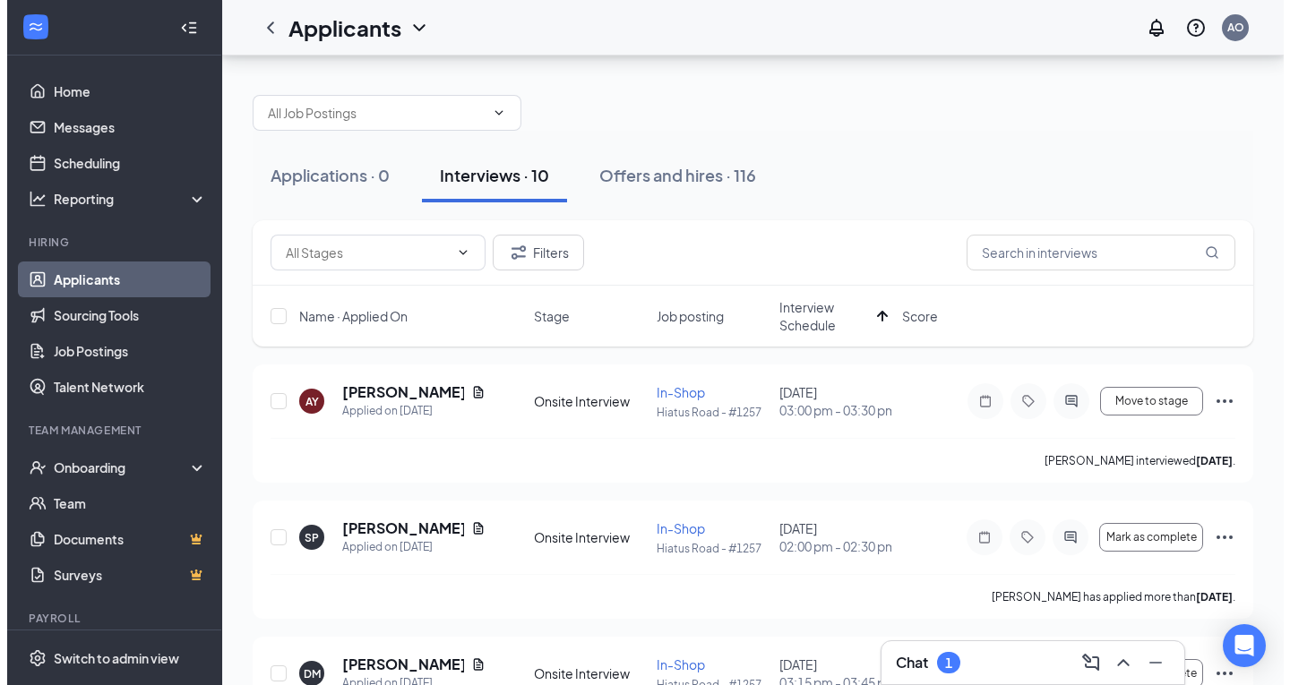
scroll to position [269, 0]
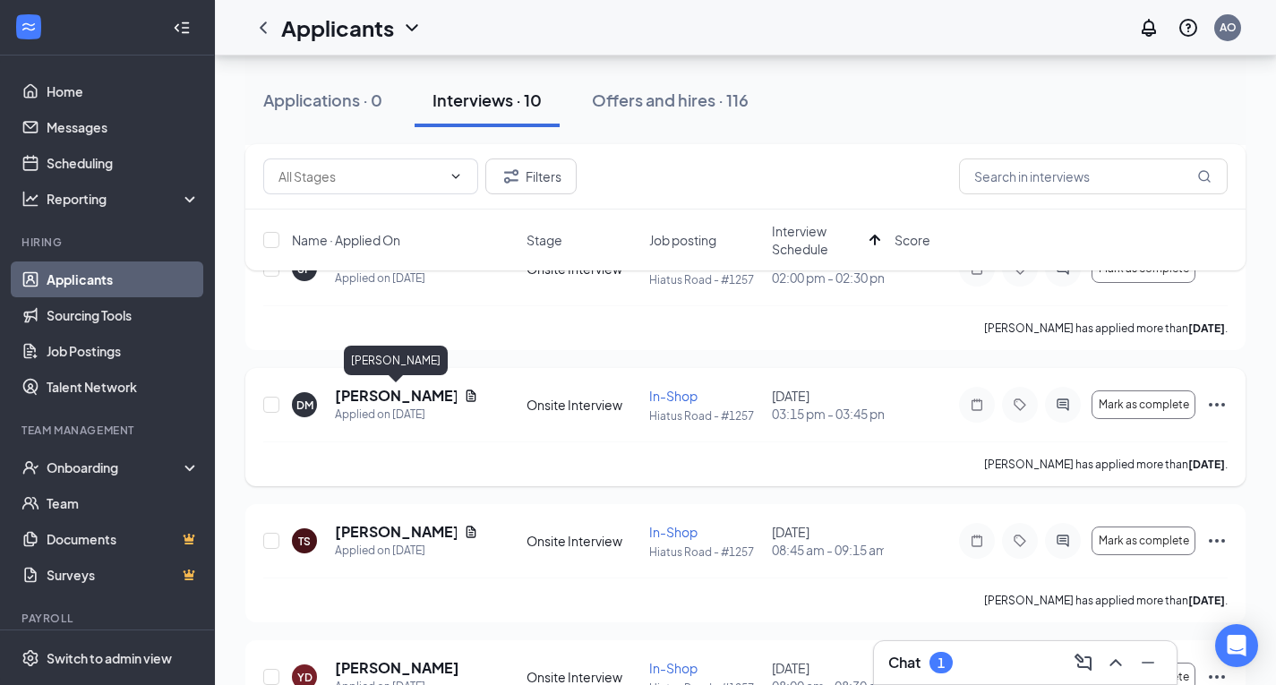
click at [383, 399] on h5 "[PERSON_NAME]" at bounding box center [396, 396] width 122 height 20
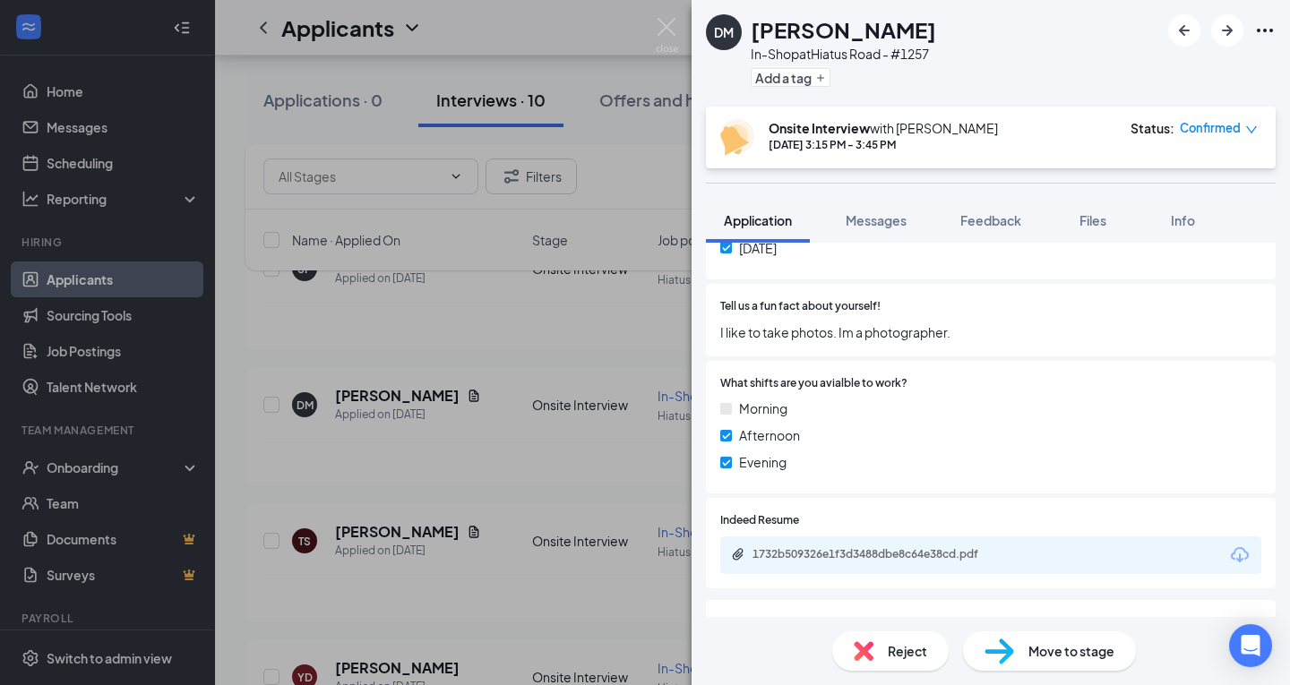
scroll to position [813, 0]
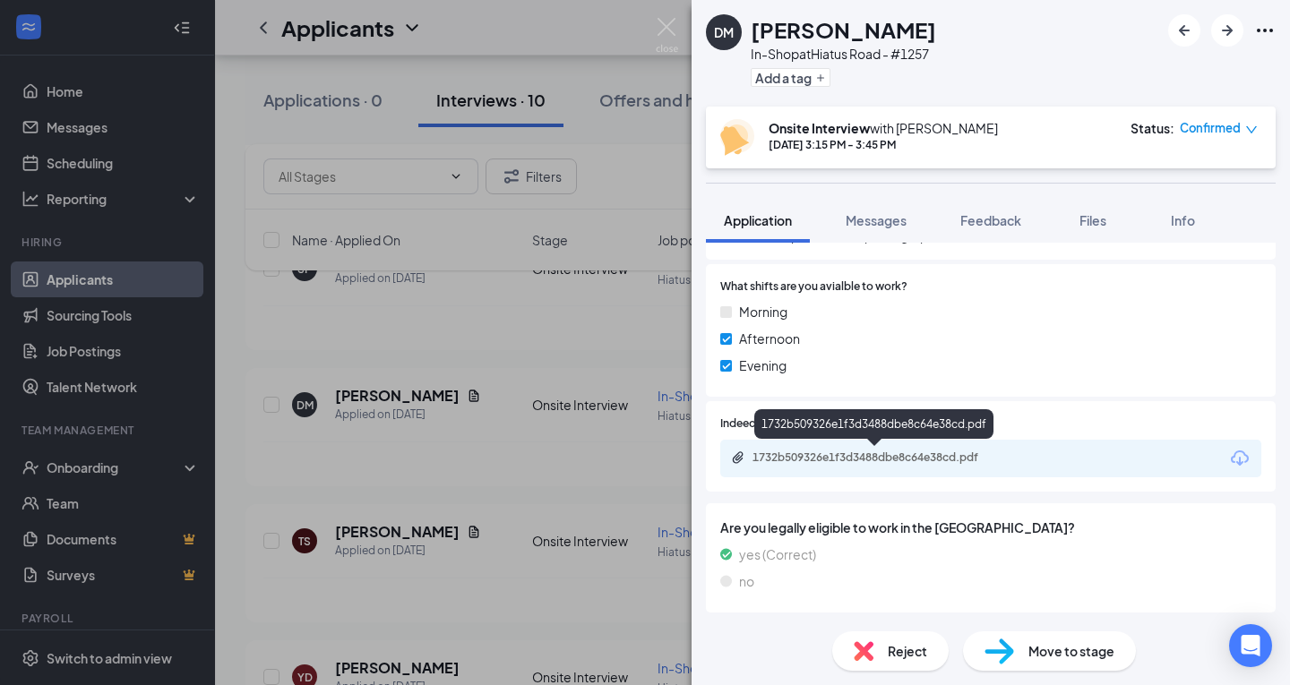
click at [776, 456] on div "1732b509326e1f3d3488dbe8c64e38cd.pdf" at bounding box center [877, 457] width 251 height 14
click at [872, 650] on img at bounding box center [863, 651] width 20 height 20
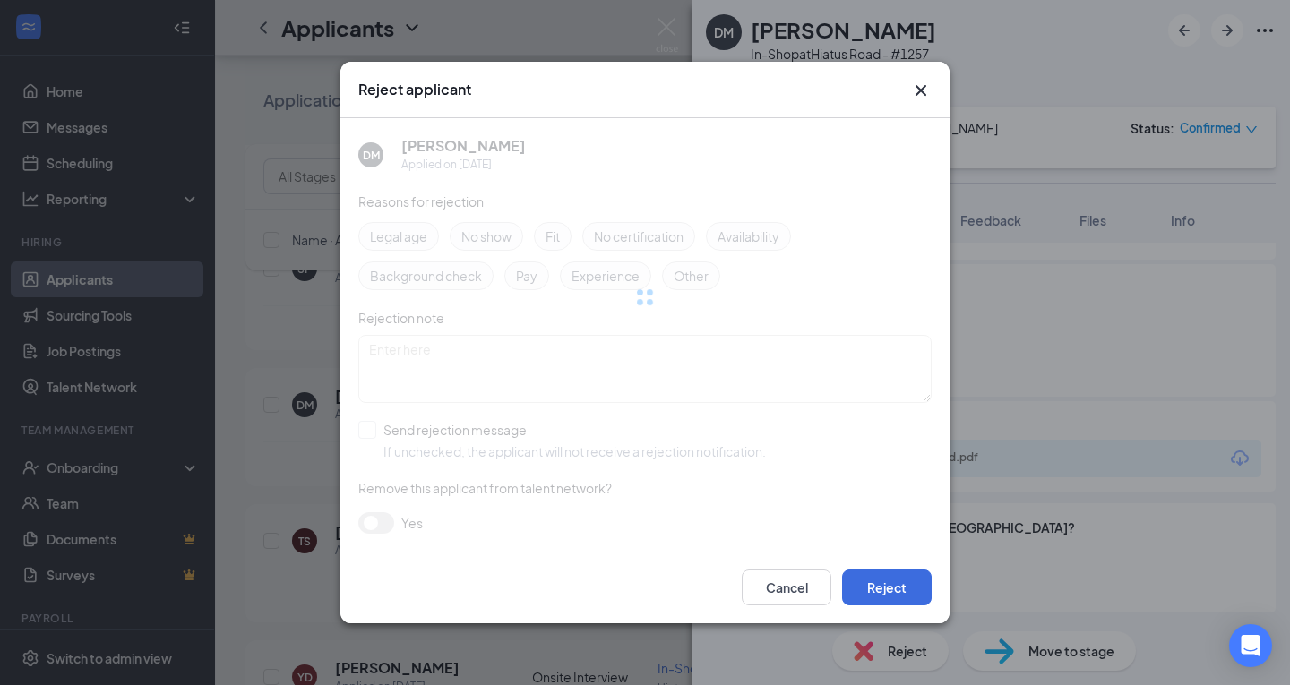
scroll to position [807, 0]
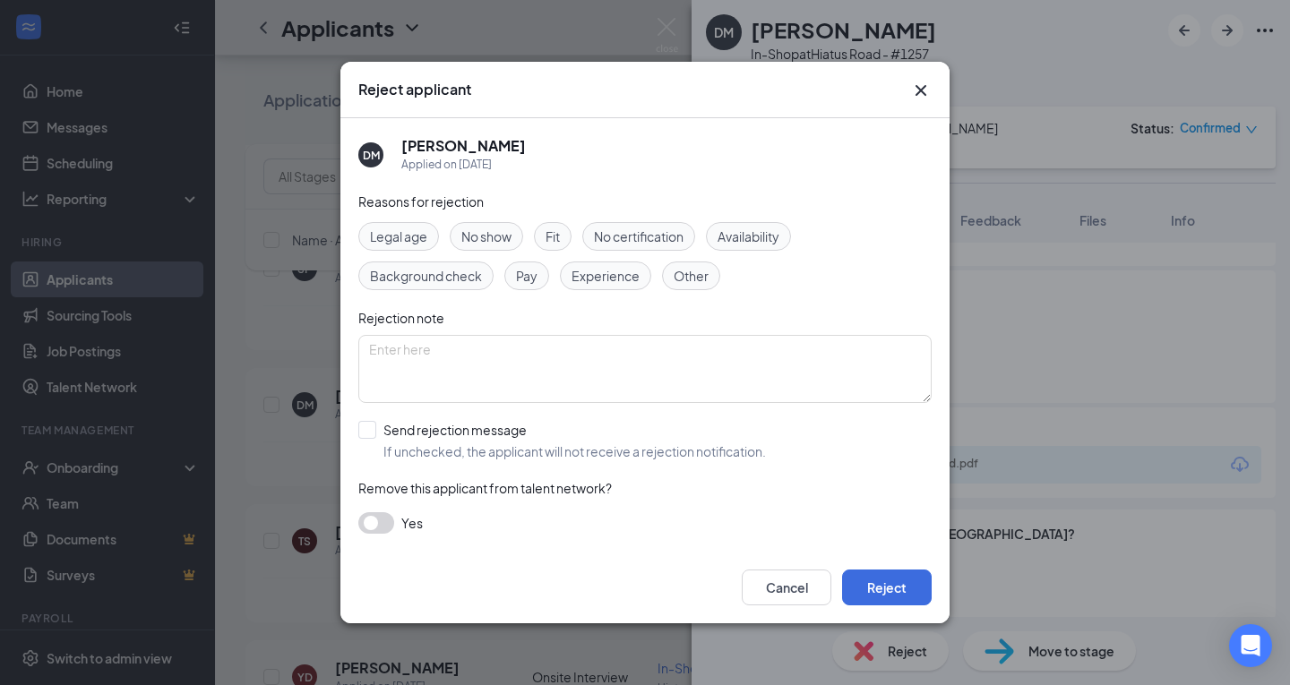
click at [569, 244] on div "Fit" at bounding box center [553, 236] width 38 height 29
click at [509, 425] on input "Send rejection message If unchecked, the applicant will not receive a rejection…" at bounding box center [561, 440] width 407 height 39
checkbox input "true"
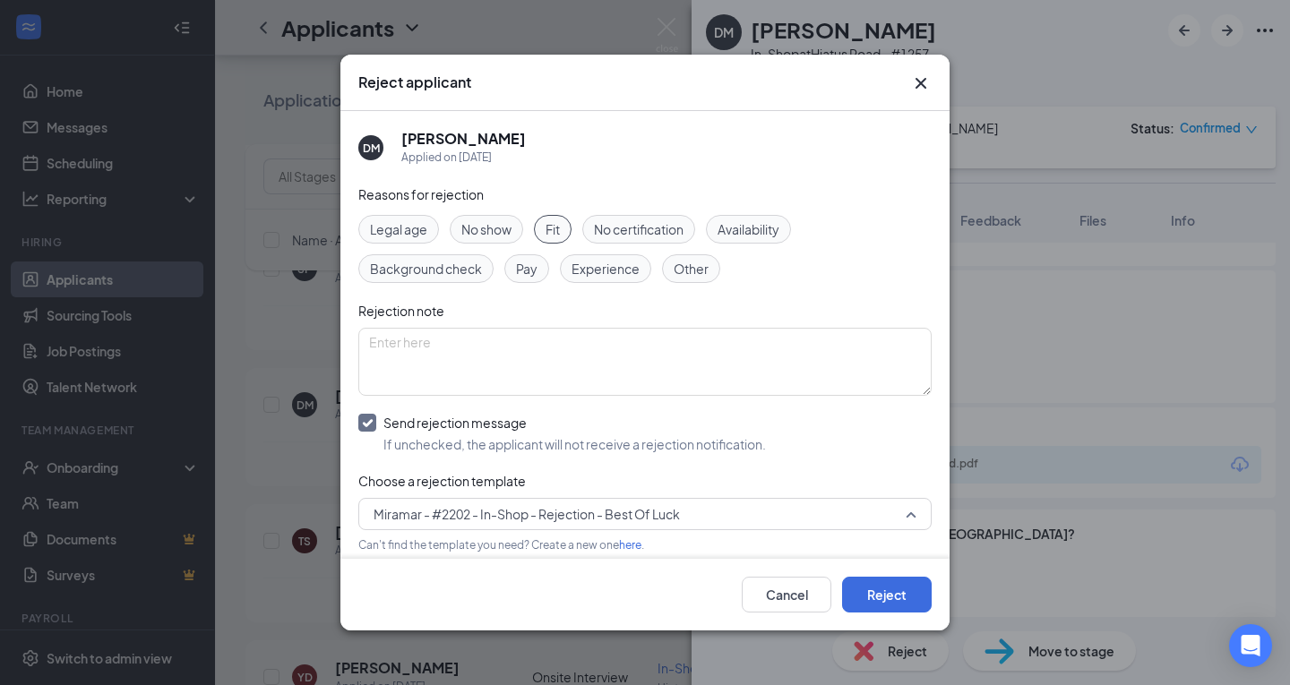
click at [773, 517] on span "Miramar - #2202 - In-Shop - Rejection - Best Of Luck" at bounding box center [636, 514] width 527 height 27
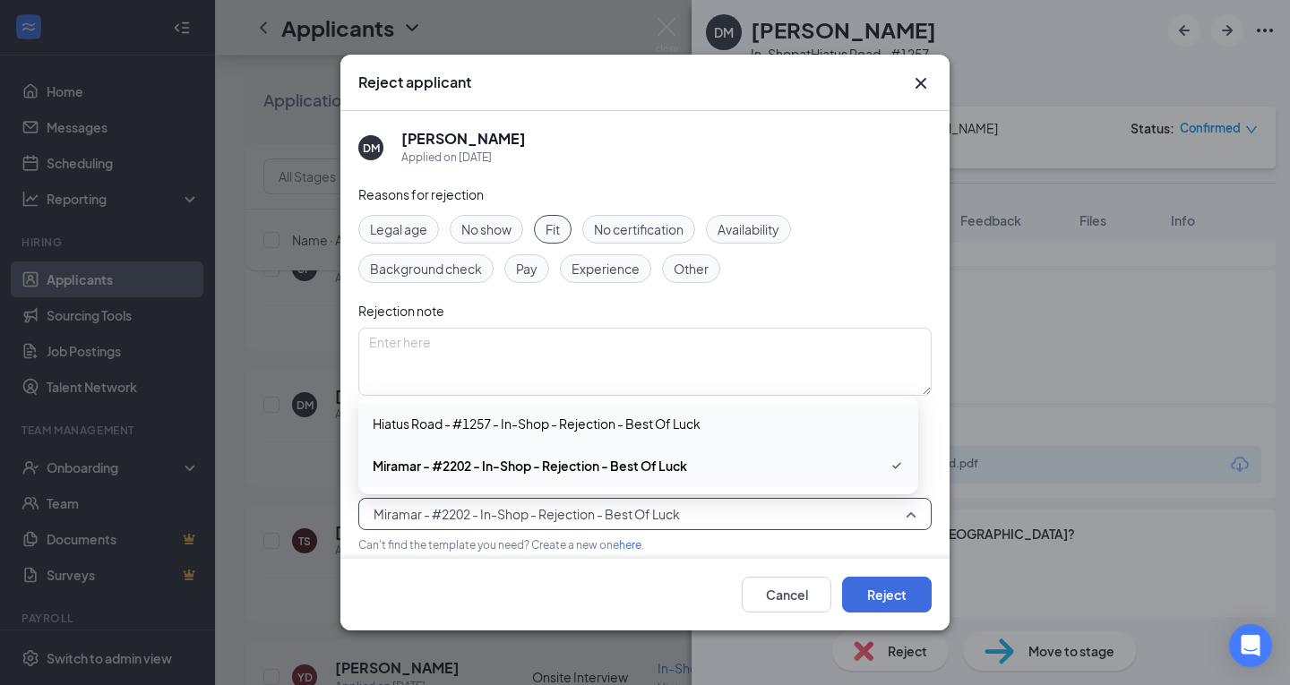
click at [773, 438] on div "Hiatus Road - #1257 - In-Shop - Rejection - Best Of Luck" at bounding box center [638, 423] width 560 height 41
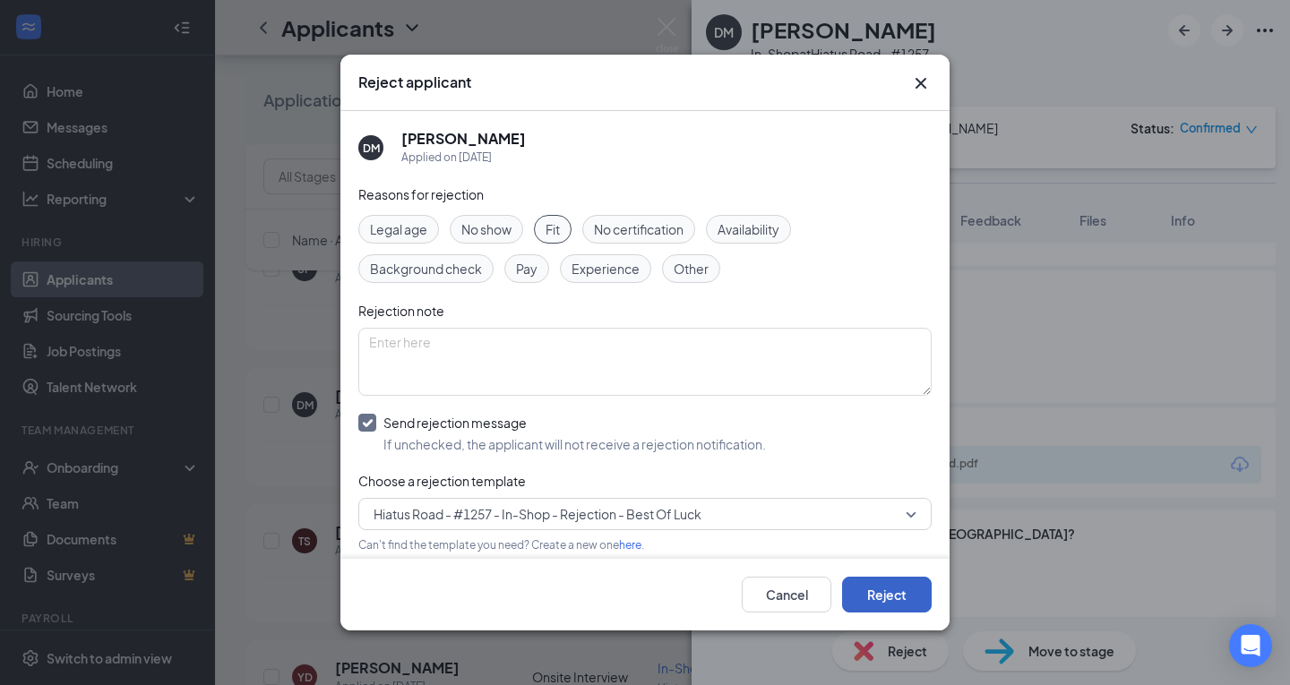
click at [887, 585] on button "Reject" at bounding box center [887, 595] width 90 height 36
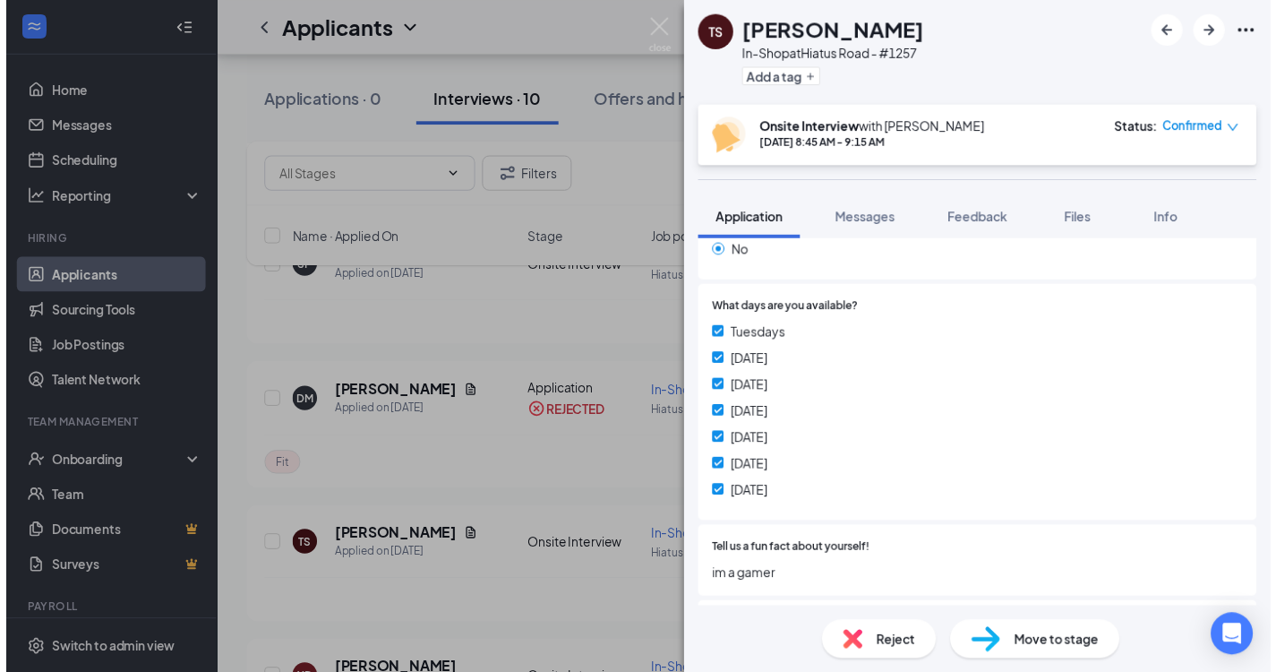
scroll to position [537, 0]
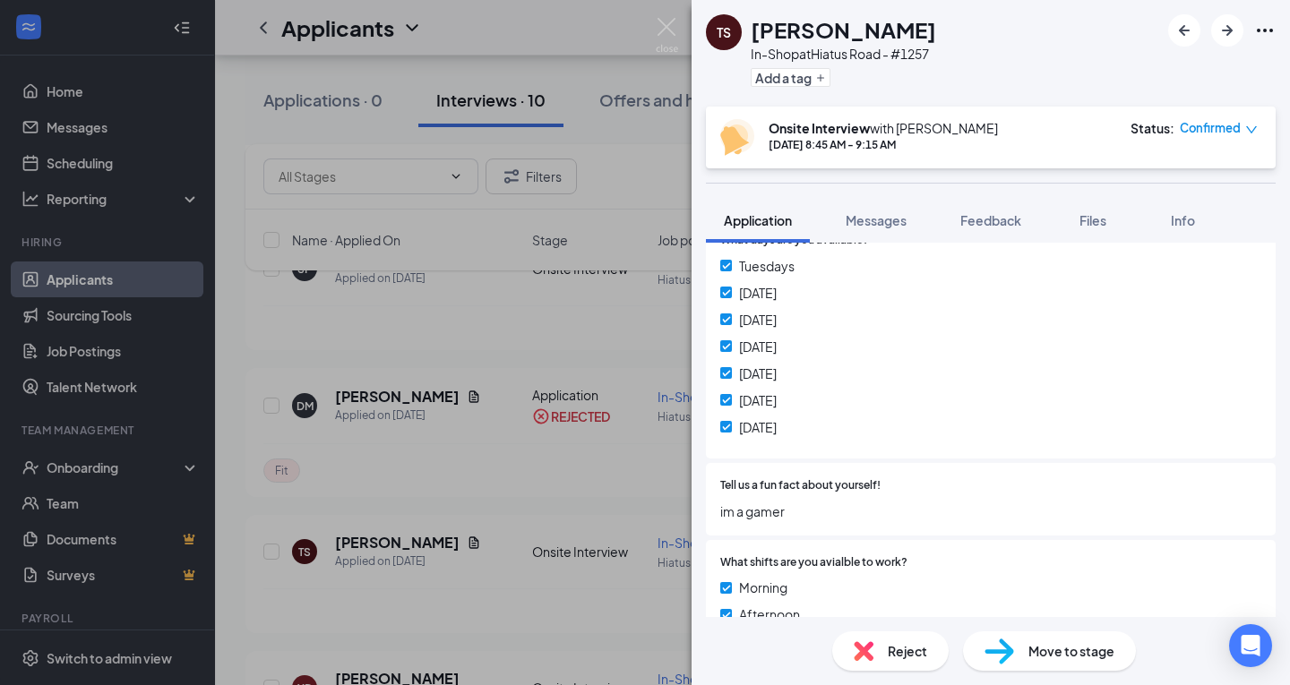
click at [507, 429] on div "TS [PERSON_NAME] In-Shop at [GEOGRAPHIC_DATA] - #1257 Add a tag Onsite Intervie…" at bounding box center [645, 342] width 1290 height 685
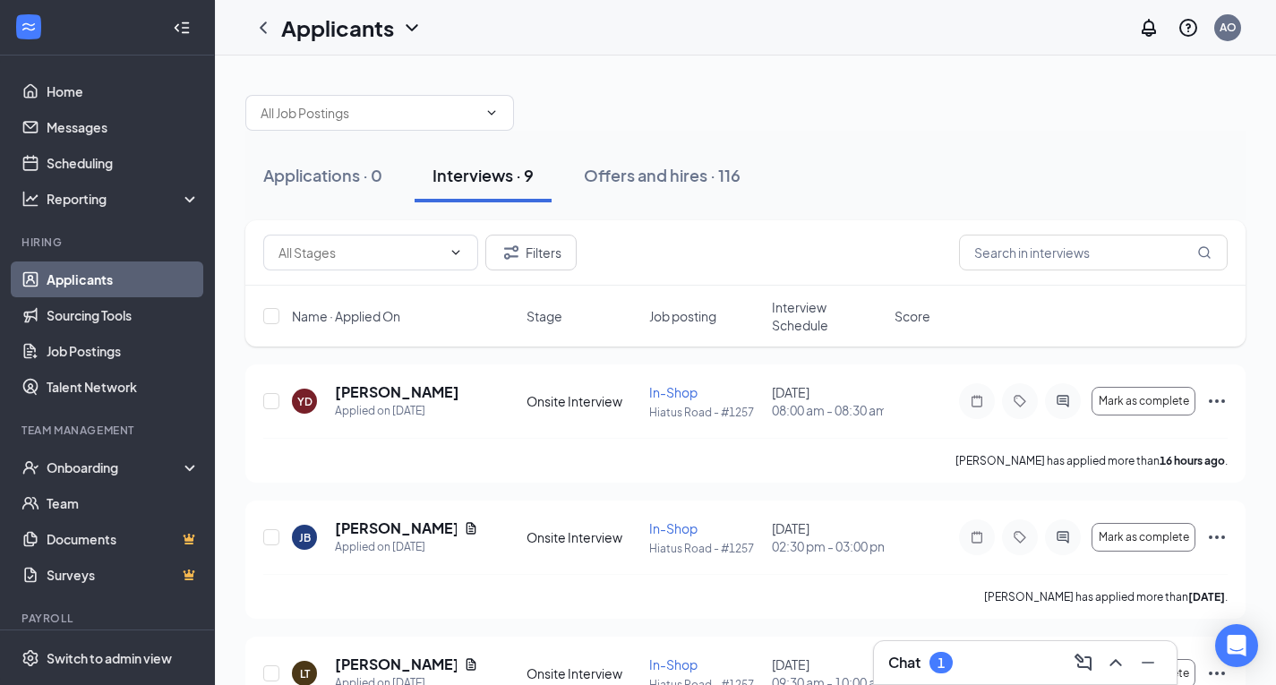
click at [793, 308] on span "Interview Schedule" at bounding box center [828, 316] width 112 height 36
